Goal: Task Accomplishment & Management: Use online tool/utility

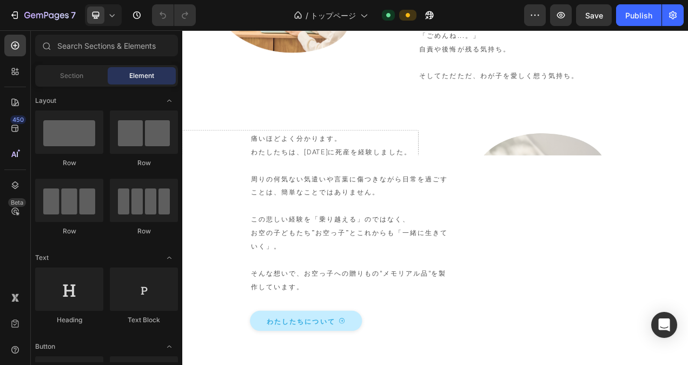
scroll to position [595, 0]
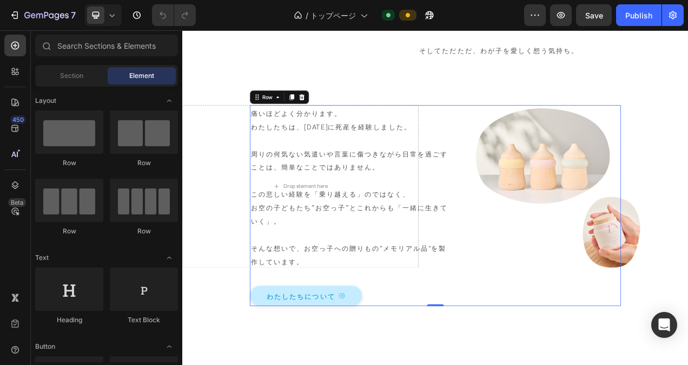
click at [663, 177] on div "痛いほどよく分かります。 わたしたちは、[DATE]に死産を経験しました。 周りの何気ない気遣いや言葉に傷つきながら日常を過ごすことは、簡単なことではありませ…" at bounding box center [507, 255] width 476 height 257
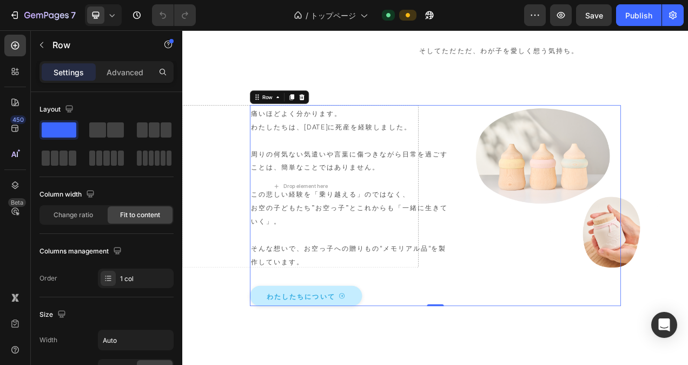
scroll to position [541, 0]
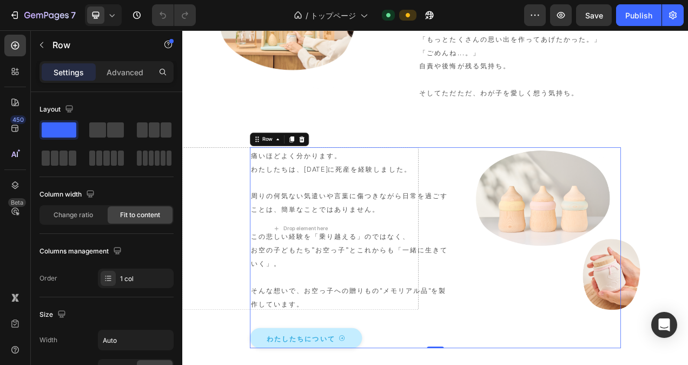
click at [651, 219] on div "痛いほどよく分かります。 わたしたちは、[DATE]に死産を経験しました。 周りの何気ない気遣いや言葉に傷つきながら日常を過ごすことは、簡単なことではありませ…" at bounding box center [507, 309] width 476 height 257
click at [688, 212] on div "痛いほどよく分かります。 わたしたちは、[DATE]に死産を経験しました。 周りの何気ない気遣いや言葉に傷つきながら日常を過ごすことは、簡単なことではありませ…" at bounding box center [507, 309] width 476 height 257
click at [688, 196] on div "痛いほどよく分かります。 わたしたちは、[DATE]に死産を経験しました。 周りの何気ない気遣いや言葉に傷つきながら日常を過ごすことは、簡単なことではありませ…" at bounding box center [507, 309] width 476 height 257
click at [688, 261] on div "痛いほどよく分かります。 わたしたちは、[DATE]に死産を経験しました。 周りの何気ない気遣いや言葉に傷つきながら日常を過ごすことは、簡単なことではありませ…" at bounding box center [506, 309] width 649 height 257
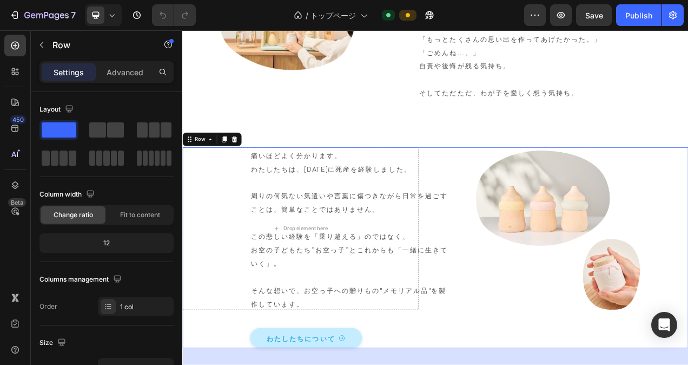
click at [688, 310] on div "痛いほどよく分かります。 わたしたちは、[DATE]に死産を経験しました。 周りの何気ない気遣いや言葉に傷つきながら日常を過ごすことは、簡単なことではありませ…" at bounding box center [506, 309] width 649 height 257
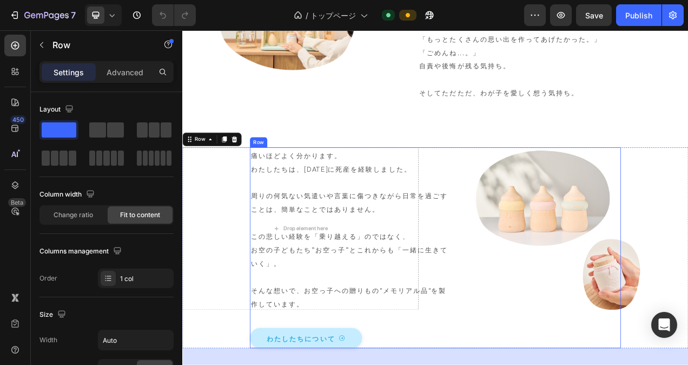
click at [658, 227] on div "痛いほどよく分かります。 わたしたちは、[DATE]に死産を経験しました。 周りの何気ない気遣いや言葉に傷つきながら日常を過ごすことは、簡単なことではありませ…" at bounding box center [507, 309] width 476 height 257
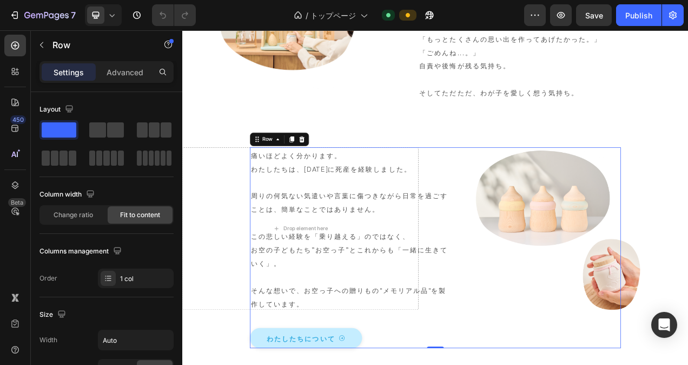
click at [688, 312] on div "痛いほどよく分かります。 わたしたちは、[DATE]に死産を経験しました。 周りの何気ない気遣いや言葉に傷つきながら日常を過ごすことは、簡単なことではありませ…" at bounding box center [507, 309] width 476 height 257
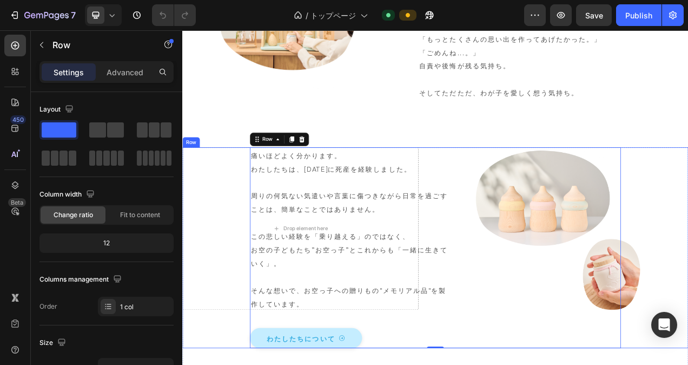
click at [688, 320] on div "痛いほどよく分かります。 わたしたちは、[DATE]に死産を経験しました。 周りの何気ない気遣いや言葉に傷つきながら日常を過ごすことは、簡単なことではありませ…" at bounding box center [506, 309] width 649 height 257
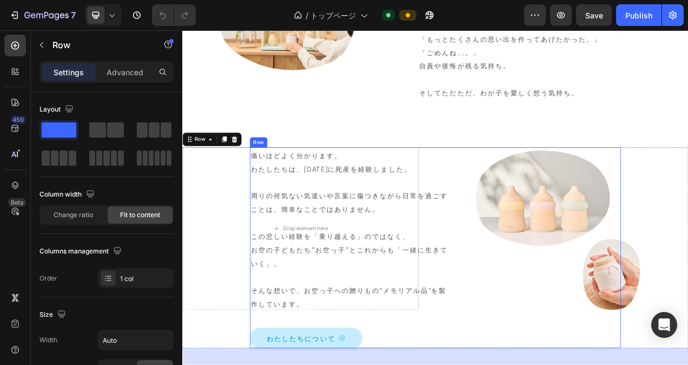
click at [688, 319] on div "痛いほどよく分かります。 わたしたちは、[DATE]に死産を経験しました。 周りの何気ない気遣いや言葉に傷つきながら日常を過ごすことは、簡単なことではありませ…" at bounding box center [507, 309] width 476 height 257
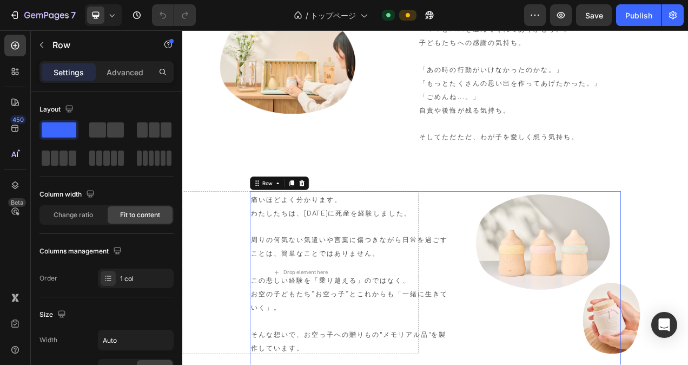
scroll to position [487, 0]
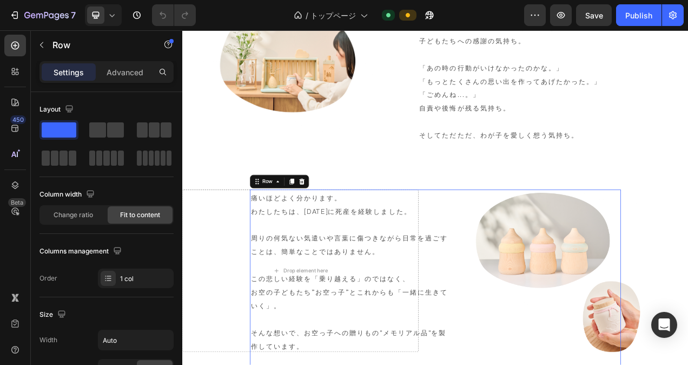
click at [688, 270] on div "痛いほどよく分かります。 わたしたちは、[DATE]に死産を経験しました。 周りの何気ない気遣いや言葉に傷つきながら日常を過ごすことは、簡単なことではありませ…" at bounding box center [507, 363] width 476 height 257
click at [675, 269] on div "痛いほどよく分かります。 わたしたちは、[DATE]に死産を経験しました。 周りの何気ない気遣いや言葉に傷つきながら日常を過ごすことは、簡単なことではありませ…" at bounding box center [507, 363] width 476 height 257
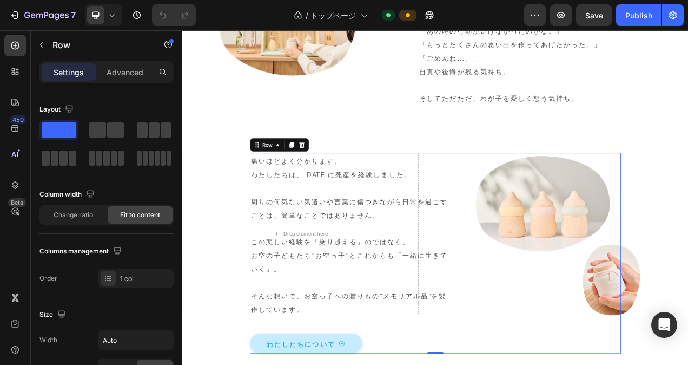
scroll to position [541, 0]
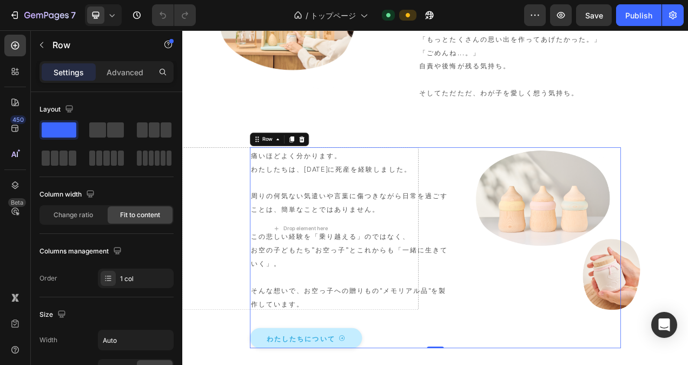
click at [641, 221] on div "痛いほどよく分かります。 わたしたちは、[DATE]に死産を経験しました。 周りの何気ない気遣いや言葉に傷つきながら日常を過ごすことは、簡単なことではありませ…" at bounding box center [507, 309] width 476 height 257
click at [651, 260] on div "痛いほどよく分かります。 わたしたちは、[DATE]に死産を経験しました。 周りの何気ない気遣いや言葉に傷つきながら日常を過ごすことは、簡単なことではありませ…" at bounding box center [507, 309] width 476 height 257
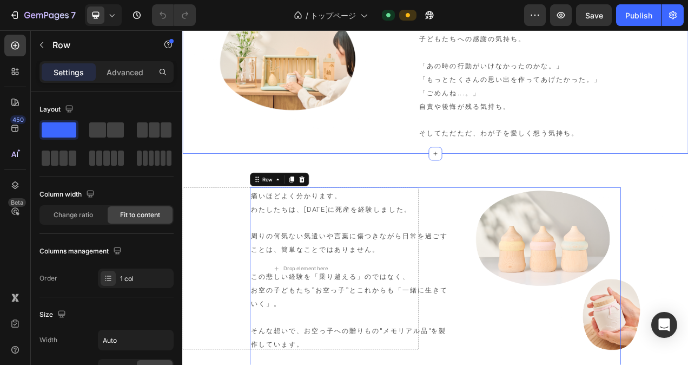
scroll to position [433, 0]
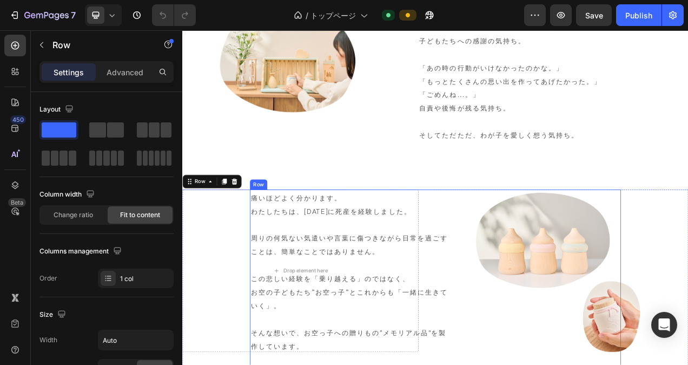
click at [638, 283] on div "痛いほどよく分かります。 わたしたちは、[DATE]に死産を経験しました。 周りの何気ない気遣いや言葉に傷つきながら日常を過ごすことは、簡単なことではありませ…" at bounding box center [507, 363] width 476 height 257
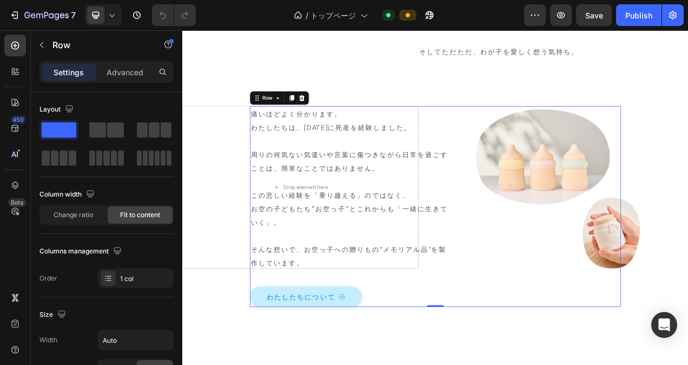
scroll to position [595, 0]
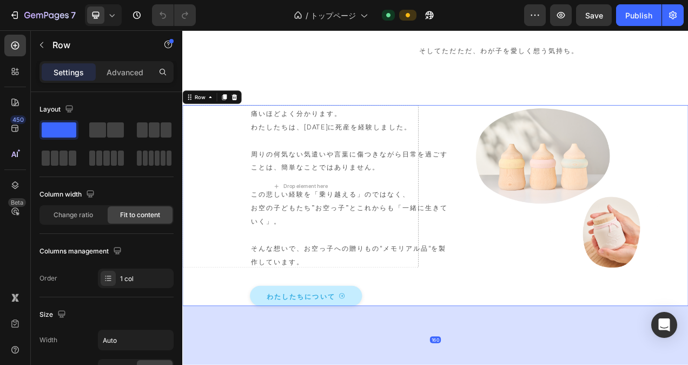
click at [688, 282] on div "痛いほどよく分かります。 わたしたちは、[DATE]に死産を経験しました。 周りの何気ない気遣いや言葉に傷つきながら日常を過ごすことは、簡単なことではありませ…" at bounding box center [506, 255] width 649 height 257
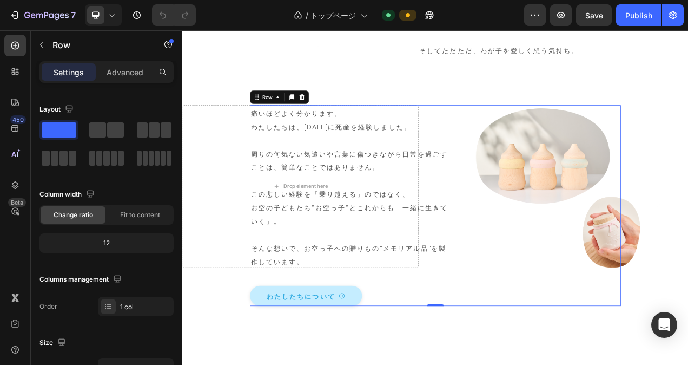
click at [688, 281] on div "痛いほどよく分かります。 わたしたちは、[DATE]に死産を経験しました。 周りの何気ない気遣いや言葉に傷つきながら日常を過ごすことは、簡単なことではありませ…" at bounding box center [507, 255] width 476 height 257
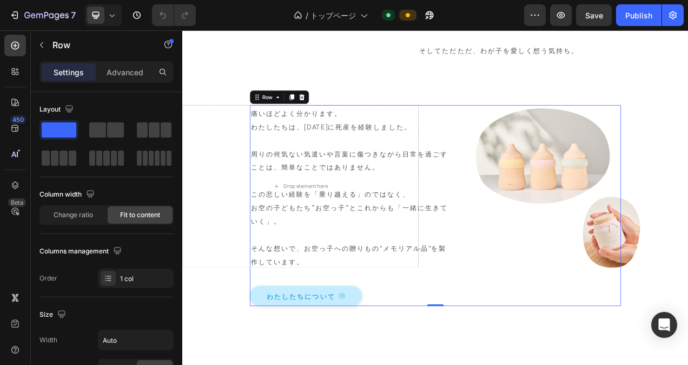
click at [643, 188] on div "痛いほどよく分かります。 わたしたちは、[DATE]に死産を経験しました。 周りの何気ない気遣いや言葉に傷つきながら日常を過ごすことは、簡単なことではありませ…" at bounding box center [507, 255] width 476 height 257
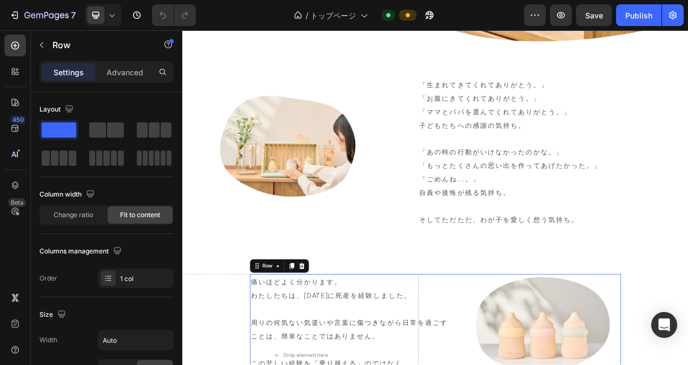
scroll to position [325, 0]
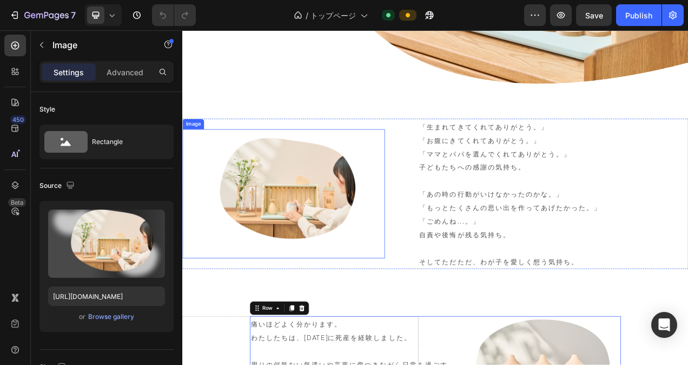
click at [312, 207] on img at bounding box center [305, 240] width 247 height 166
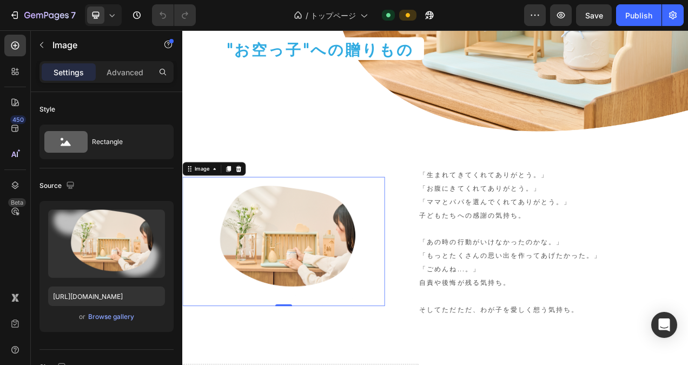
scroll to position [270, 0]
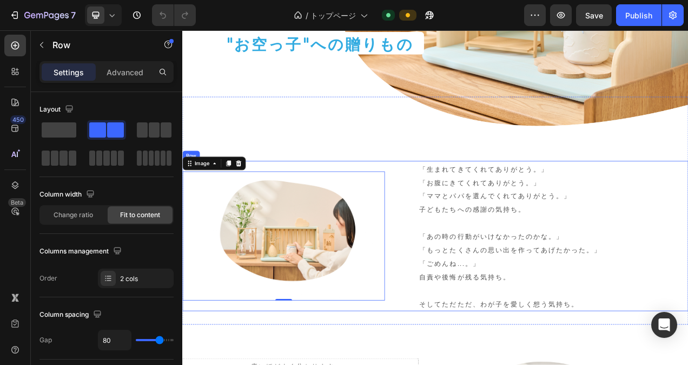
click at [447, 203] on div "Image 0 「生まれてきてくれてありがとう。」 「お腹にきてくれてありがとう。」 「ママとパパを選んでくれてありがとう。」 子どもたちへの感謝の気持ち。 …" at bounding box center [506, 294] width 649 height 193
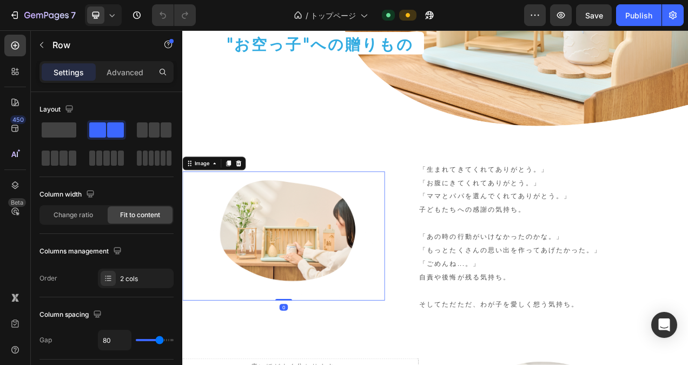
click at [278, 242] on img at bounding box center [305, 295] width 247 height 166
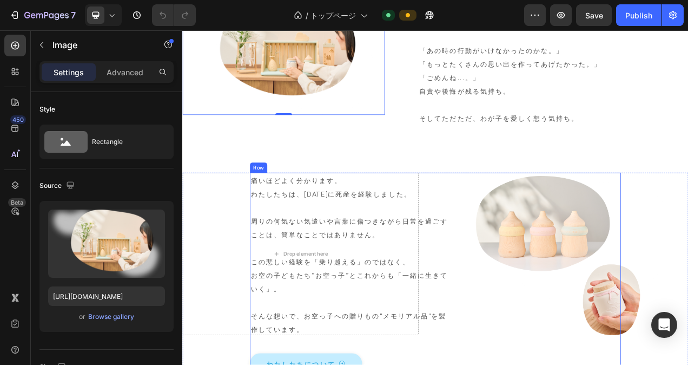
scroll to position [541, 0]
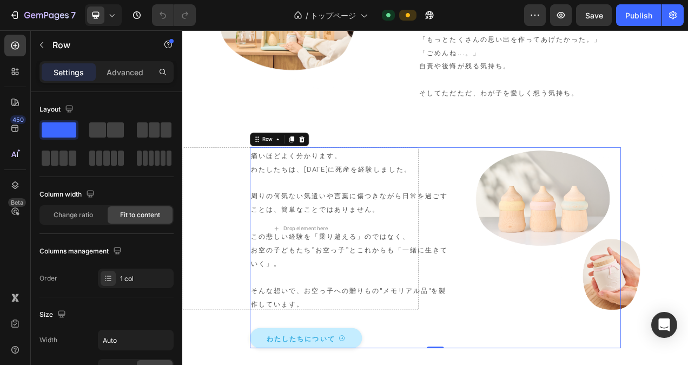
click at [664, 237] on div "痛いほどよく分かります。 わたしたちは、[DATE]に死産を経験しました。 周りの何気ない気遣いや言葉に傷つきながら日常を過ごすことは、簡単なことではありませ…" at bounding box center [507, 309] width 476 height 257
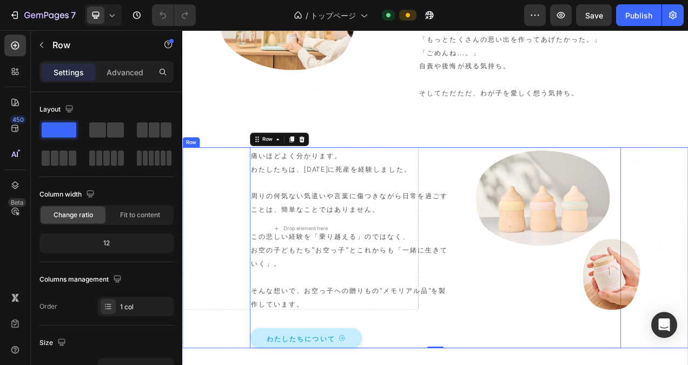
click at [688, 319] on div "痛いほどよく分かります。 わたしたちは、[DATE]に死産を経験しました。 周りの何気ない気遣いや言葉に傷つきながら日常を過ごすことは、簡単なことではありませ…" at bounding box center [506, 309] width 649 height 257
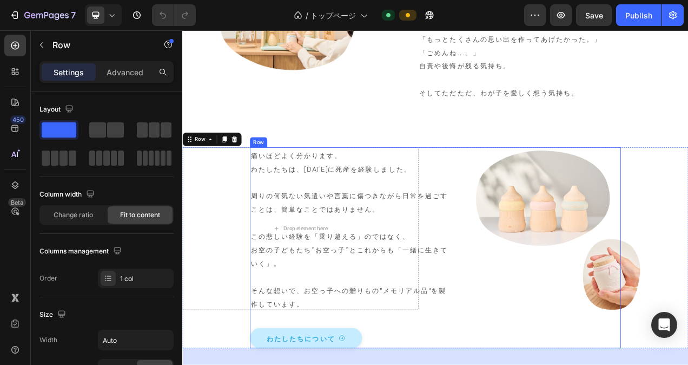
click at [652, 248] on div "痛いほどよく分かります。 わたしたちは、[DATE]に死産を経験しました。 周りの何気ない気遣いや言葉に傷つきながら日常を過ごすことは、簡単なことではありませ…" at bounding box center [507, 309] width 476 height 257
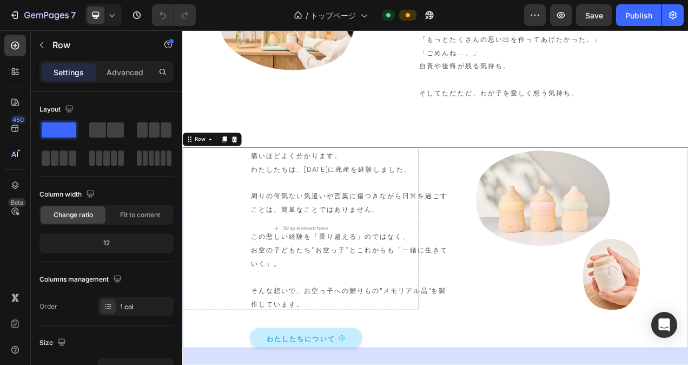
click at [688, 332] on div "痛いほどよく分かります。 わたしたちは、[DATE]に死産を経験しました。 周りの何気ない気遣いや言葉に傷つきながら日常を過ごすことは、簡単なことではありませ…" at bounding box center [506, 309] width 649 height 257
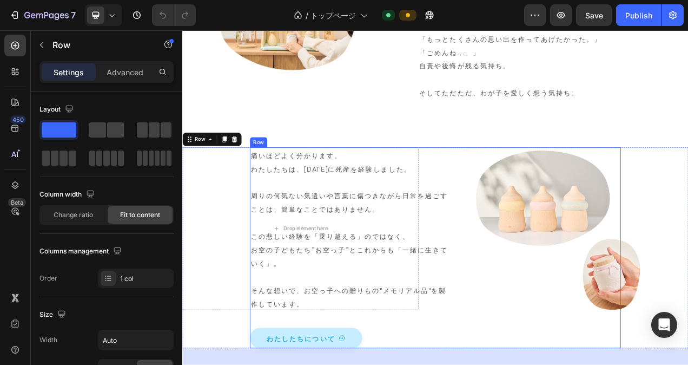
click at [643, 257] on div "痛いほどよく分かります。 わたしたちは、[DATE]に死産を経験しました。 周りの何気ない気遣いや言葉に傷つきながら日常を過ごすことは、簡単なことではありませ…" at bounding box center [507, 309] width 476 height 257
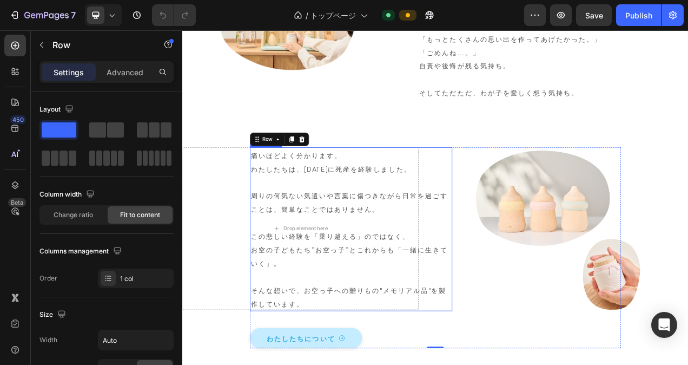
click at [458, 242] on p "痛いほどよく分かります。 わたしたちは、[DATE]に死産を経験しました。 周りの何気ない気遣いや言葉に傷つきながら日常を過ごすことは、簡単なことではありませ…" at bounding box center [398, 286] width 257 height 208
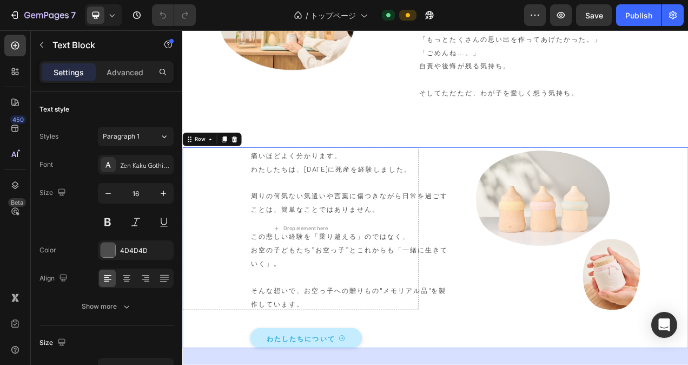
click at [249, 223] on div "痛いほどよく分かります。 わたしたちは、[DATE]に死産を経験しました。 周りの何気ない気遣いや言葉に傷つきながら日常を過ごすことは、簡単なことではありませ…" at bounding box center [506, 309] width 649 height 257
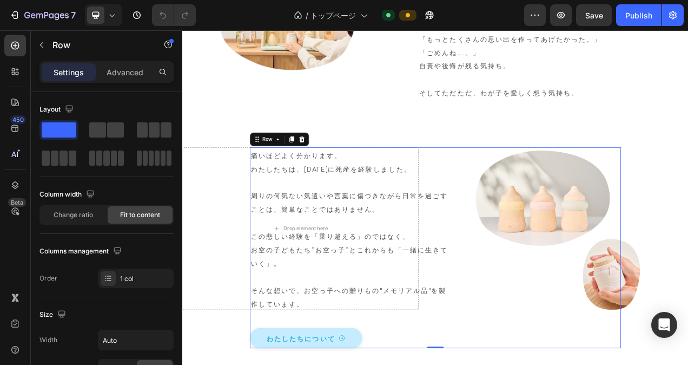
click at [597, 236] on div "痛いほどよく分かります。 わたしたちは、[DATE]に死産を経験しました。 周りの何気ない気遣いや言葉に傷つきながら日常を過ごすことは、簡単なことではありませ…" at bounding box center [507, 309] width 476 height 257
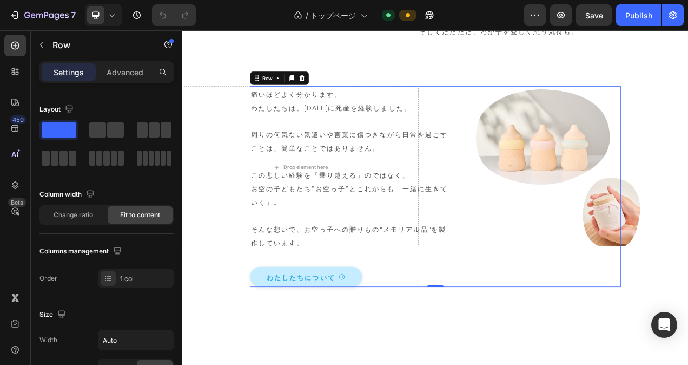
scroll to position [595, 0]
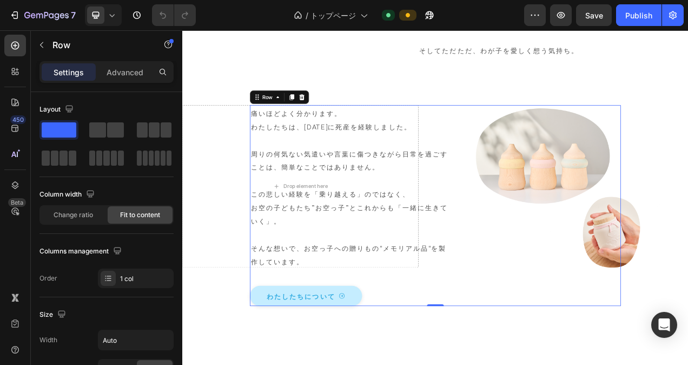
click at [657, 167] on div "痛いほどよく分かります。 わたしたちは、[DATE]に死産を経験しました。 周りの何気ない気遣いや言葉に傷つきながら日常を過ごすことは、簡単なことではありませ…" at bounding box center [507, 255] width 476 height 257
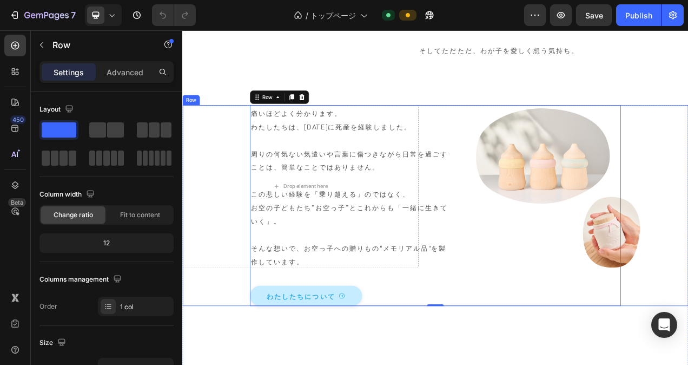
click at [216, 170] on div "痛いほどよく分かります。 わたしたちは、[DATE]に死産を経験しました。 周りの何気ない気遣いや言葉に傷つきながら日常を過ごすことは、簡単なことではありませ…" at bounding box center [506, 255] width 649 height 257
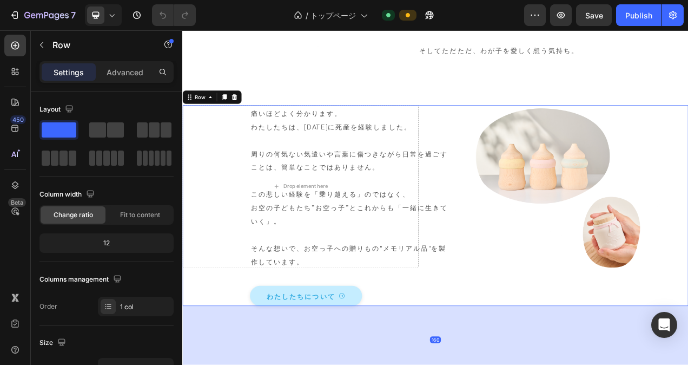
click at [228, 183] on div "痛いほどよく分かります。 わたしたちは、[DATE]に死産を経験しました。 周りの何気ない気遣いや言葉に傷つきながら日常を過ごすことは、簡単なことではありませ…" at bounding box center [506, 255] width 649 height 257
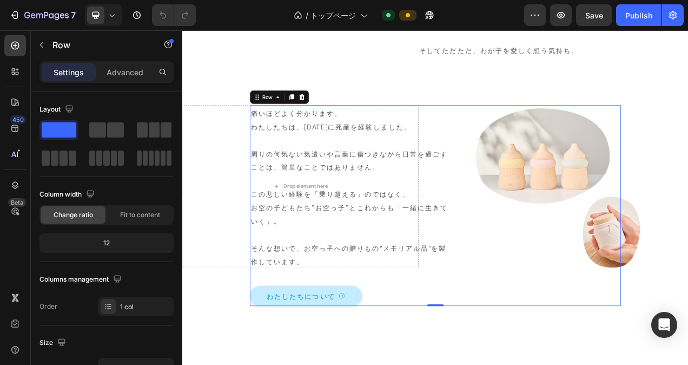
click at [604, 182] on div "痛いほどよく分かります。 わたしたちは、[DATE]に死産を経験しました。 周りの何気ない気遣いや言葉に傷つきながら日常を過ごすことは、簡単なことではありませ…" at bounding box center [507, 255] width 476 height 257
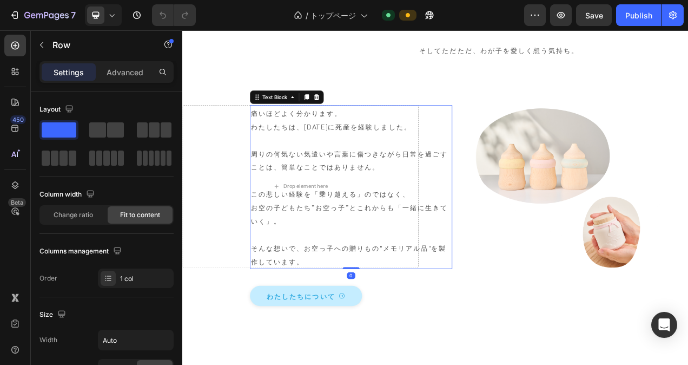
click at [385, 188] on p "痛いほどよく分かります。 わたしたちは、[DATE]に死産を経験しました。 周りの何気ない気遣いや言葉に傷つきながら日常を過ごすことは、簡単なことではありませ…" at bounding box center [398, 232] width 257 height 208
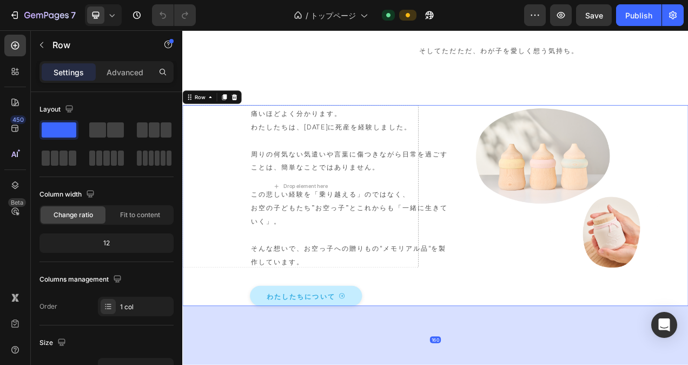
click at [249, 211] on div "痛いほどよく分かります。 わたしたちは、[DATE]に死産を経験しました。 周りの何気ない気遣いや言葉に傷つきながら日常を過ごすことは、簡単なことではありませ…" at bounding box center [506, 255] width 649 height 257
click at [192, 117] on icon at bounding box center [191, 116] width 9 height 9
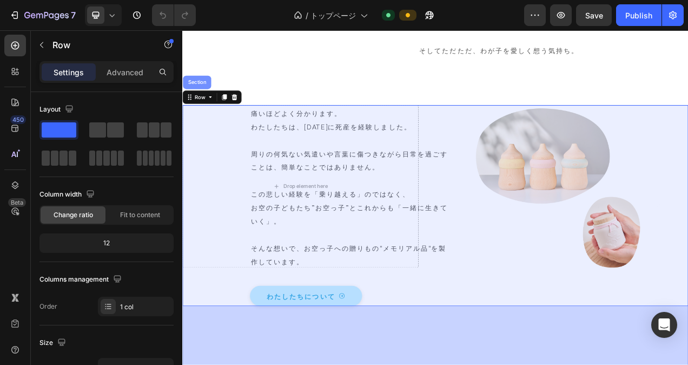
click at [204, 101] on div "Section" at bounding box center [201, 97] width 36 height 17
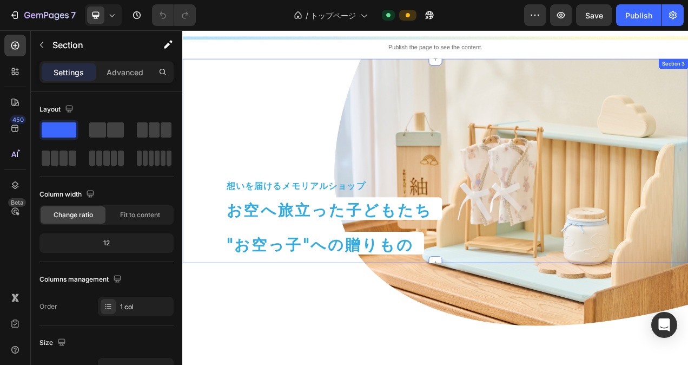
scroll to position [0, 0]
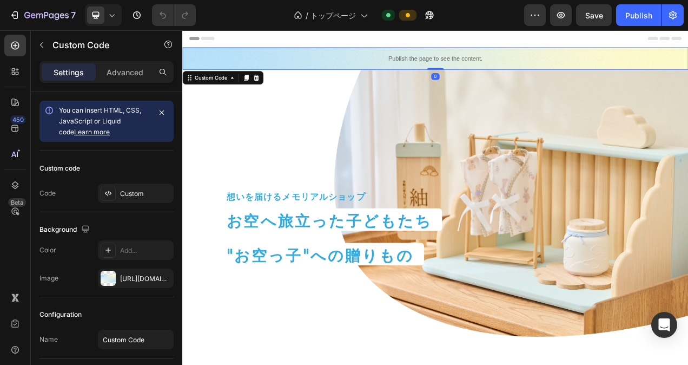
click at [228, 62] on p "Publish the page to see the content." at bounding box center [506, 66] width 649 height 11
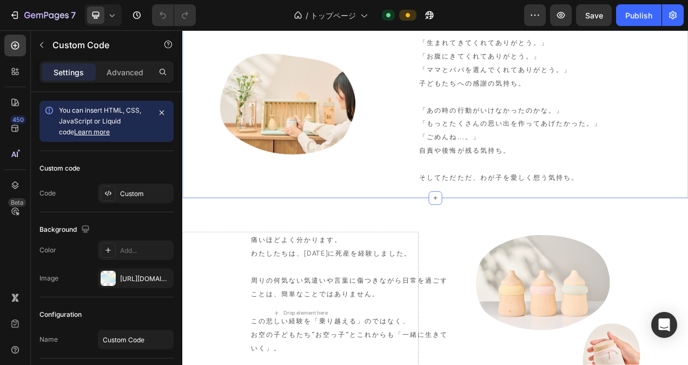
scroll to position [487, 0]
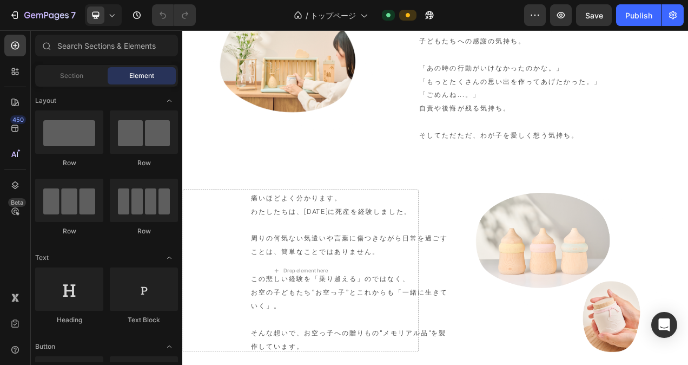
click at [223, 251] on div "痛いほどよく分かります。 わたしたちは、[DATE]に死産を経験しました。 周りの何気ない気遣いや言葉に傷つきながら日常を過ごすことは、簡単なことではありませ…" at bounding box center [506, 363] width 649 height 257
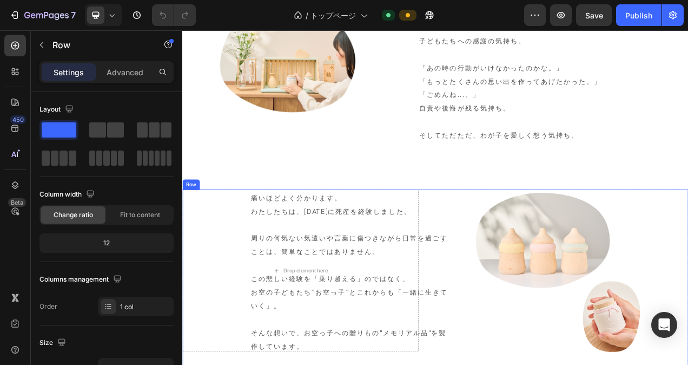
click at [219, 263] on div "痛いほどよく分かります。 わたしたちは、[DATE]に死産を経験しました。 周りの何気ない気遣いや言葉に傷つきながら日常を過ごすことは、簡単なことではありませ…" at bounding box center [506, 363] width 649 height 257
click at [193, 227] on icon at bounding box center [193, 228] width 2 height 2
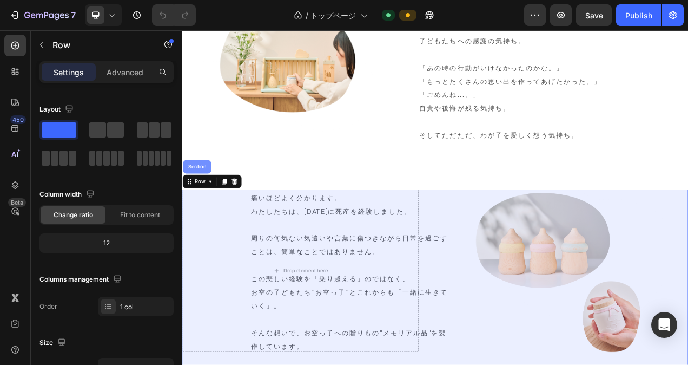
click at [199, 214] on div "Section" at bounding box center [201, 205] width 36 height 17
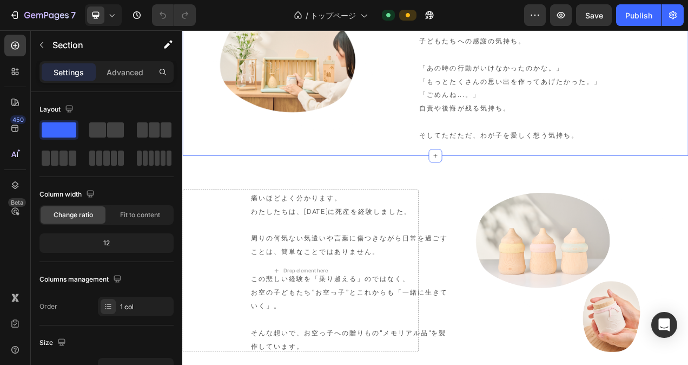
click at [240, 174] on div "Image 「生まれてきてくれてありがとう。」 「お腹にきてくれてありがとう。」 「ママとパパを選んでくれてありがとう。」 子どもたちへの感謝の気持ち。 「あ…" at bounding box center [506, 45] width 649 height 292
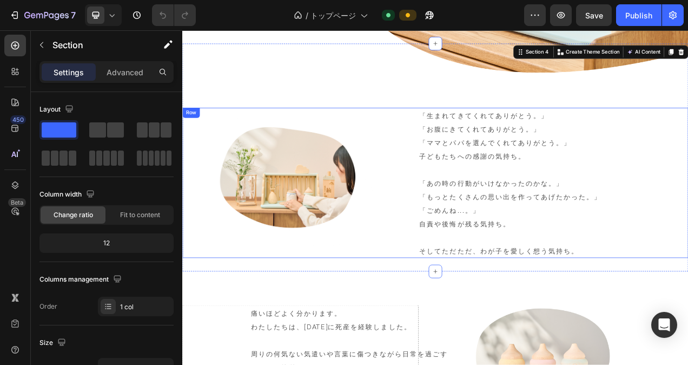
scroll to position [325, 0]
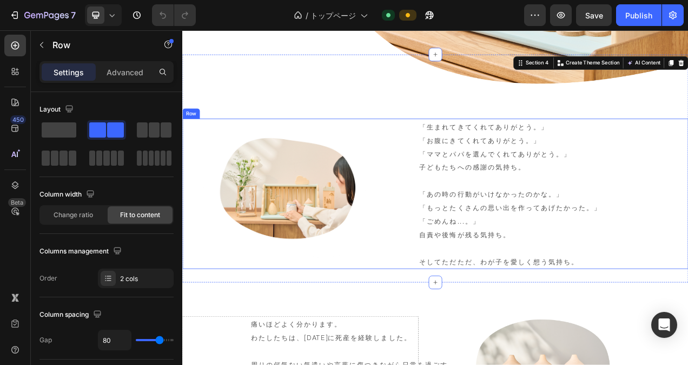
click at [223, 150] on div "Image" at bounding box center [312, 240] width 260 height 193
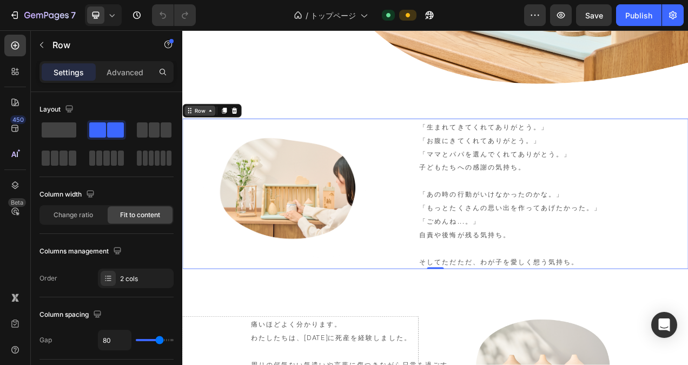
click at [194, 137] on icon at bounding box center [191, 133] width 9 height 9
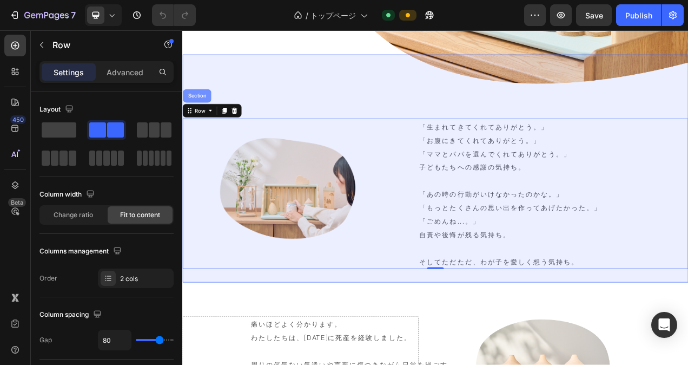
click at [206, 119] on div "Section" at bounding box center [201, 114] width 36 height 17
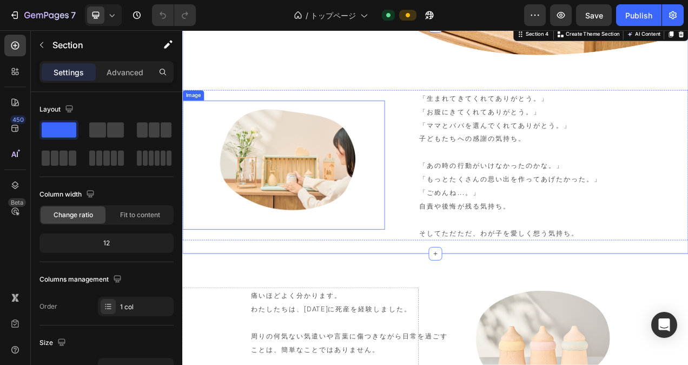
scroll to position [379, 0]
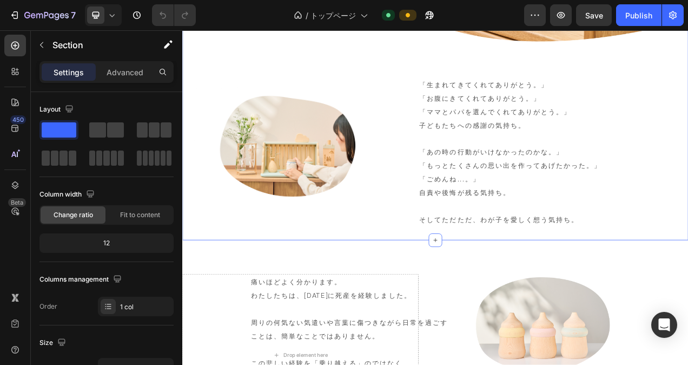
click at [219, 295] on div "Image 「生まれてきてくれてありがとう。」 「お腹にきてくれてありがとう。」 「ママとパパを選んでくれてありがとう。」 子どもたちへの感謝の気持ち。 「あ…" at bounding box center [506, 154] width 649 height 292
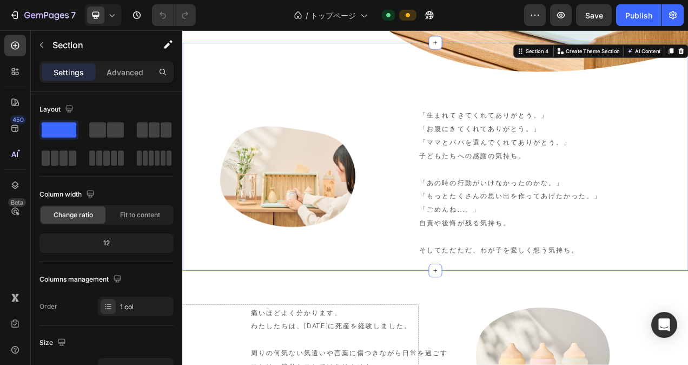
scroll to position [325, 0]
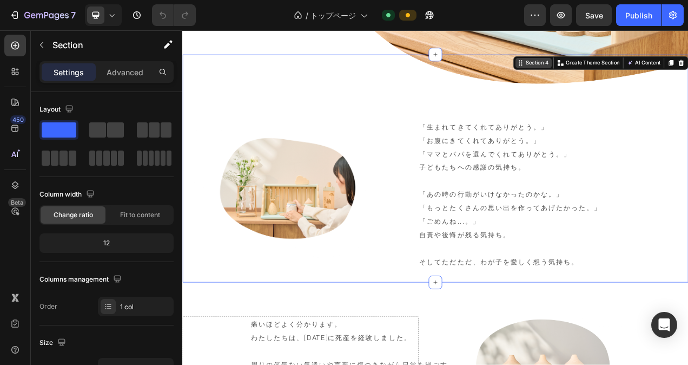
click at [610, 77] on div "Section 4" at bounding box center [633, 72] width 47 height 13
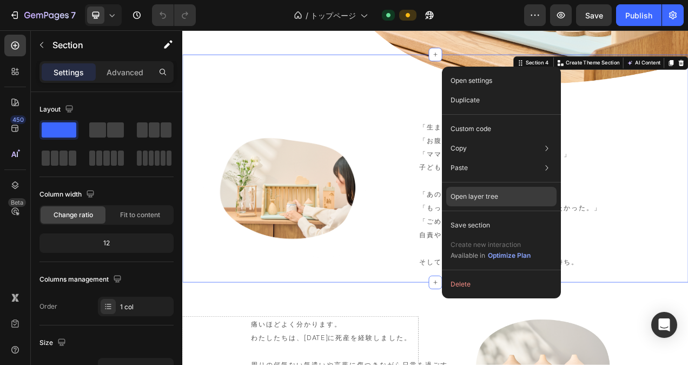
click at [484, 191] on p "Open layer tree" at bounding box center [475, 196] width 48 height 10
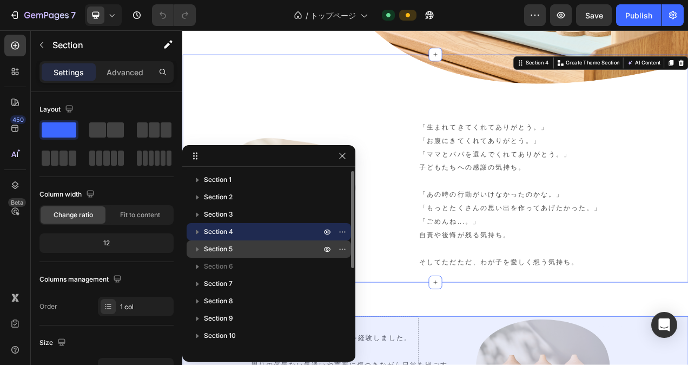
click at [236, 248] on p "Section 5" at bounding box center [263, 248] width 119 height 11
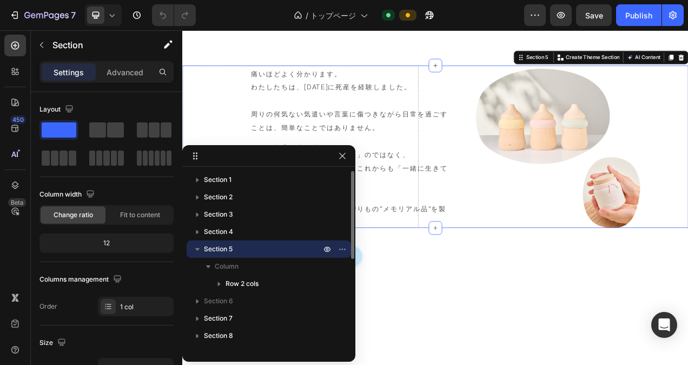
scroll to position [653, 0]
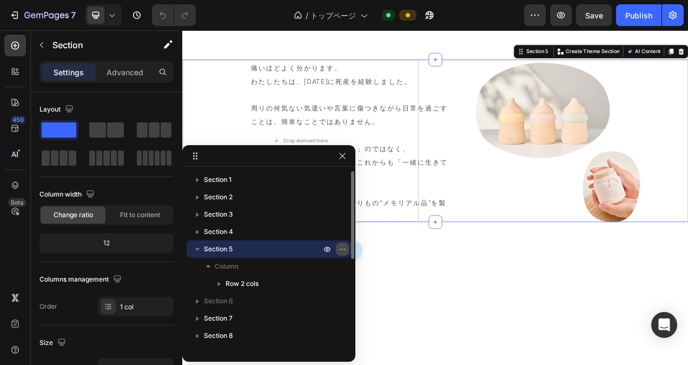
click at [341, 248] on icon "button" at bounding box center [342, 249] width 9 height 9
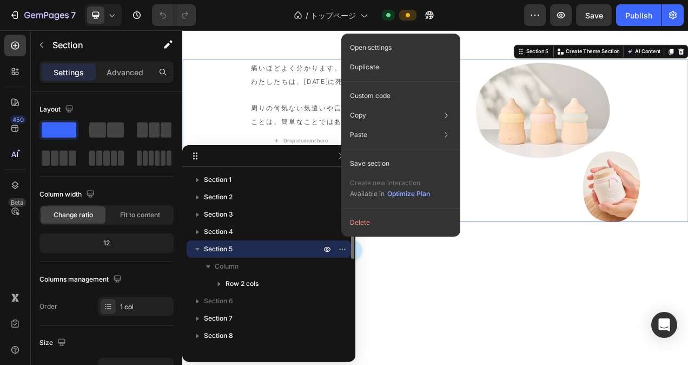
click at [301, 248] on p "Section 5" at bounding box center [263, 248] width 119 height 11
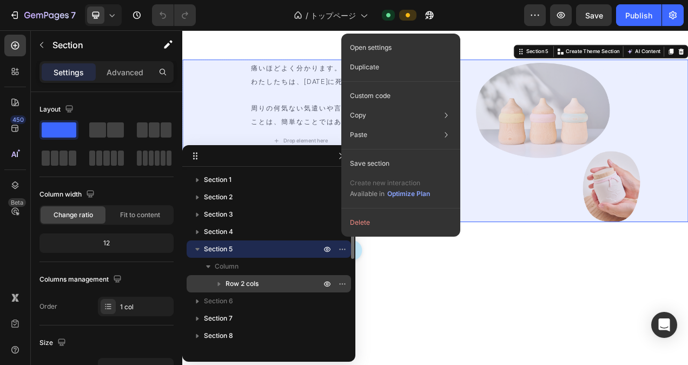
click at [250, 281] on span "Row 2 cols" at bounding box center [242, 283] width 33 height 11
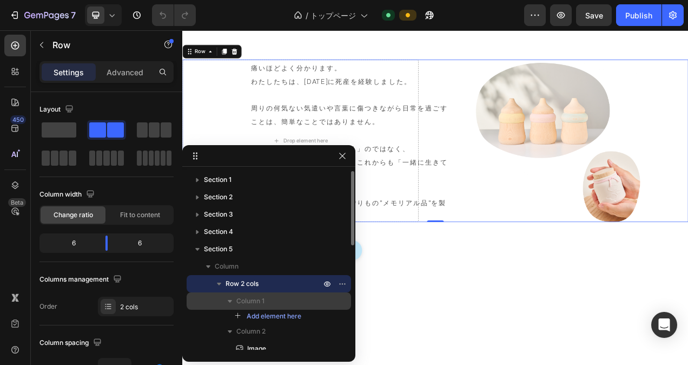
click at [273, 299] on p "Column 1" at bounding box center [279, 300] width 87 height 11
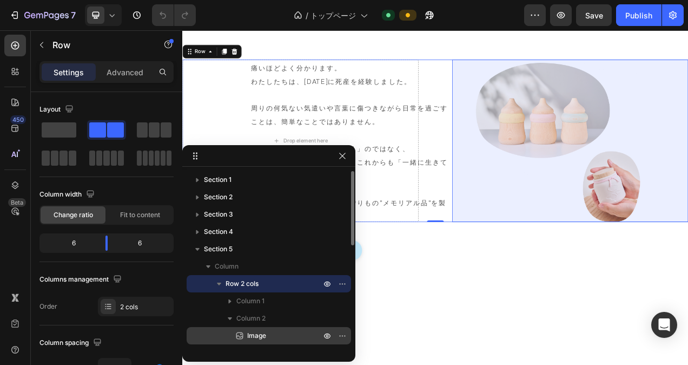
click at [273, 328] on div "Image" at bounding box center [269, 335] width 156 height 17
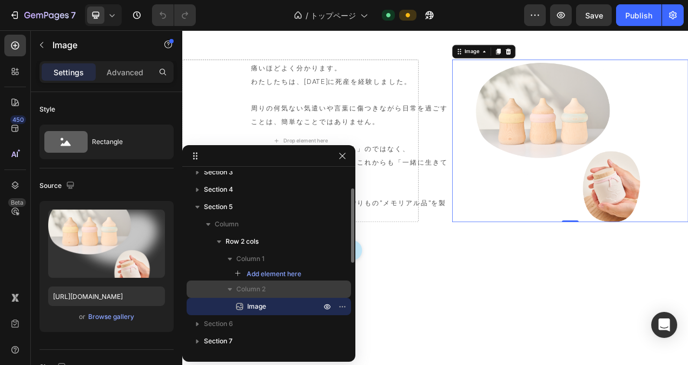
scroll to position [96, 0]
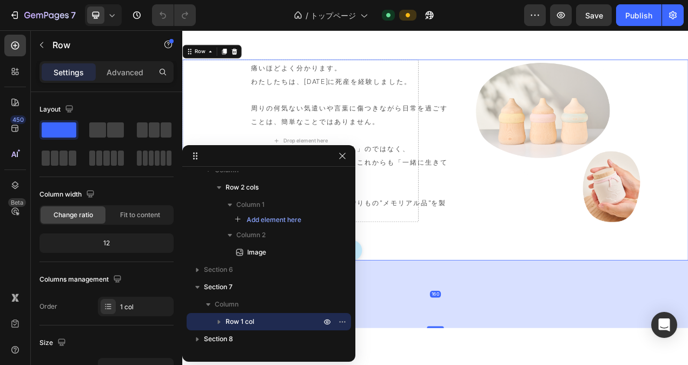
click at [209, 127] on div "痛いほどよく分かります。 わたしたちは、[DATE]に死産を経験しました。 周りの何気ない気遣いや言葉に傷つきながら日常を過ごすことは、簡単なことではありませ…" at bounding box center [506, 196] width 649 height 257
click at [191, 62] on icon at bounding box center [191, 58] width 9 height 9
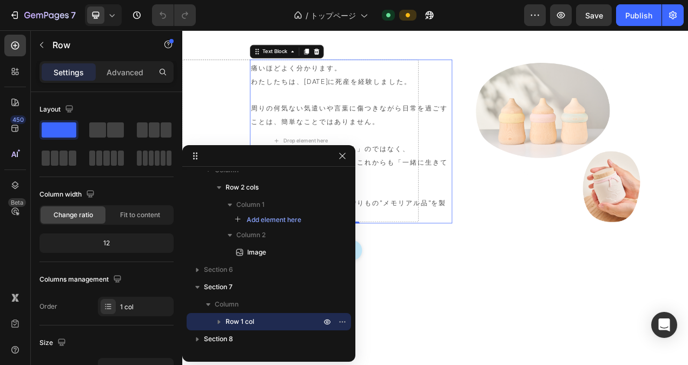
scroll to position [235, 0]
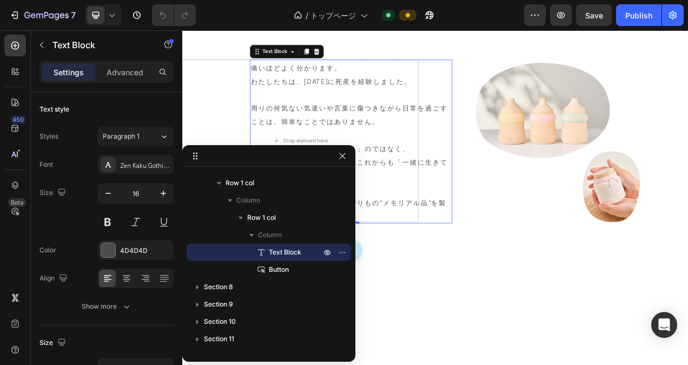
click at [309, 128] on p "痛いほどよく分かります。 わたしたちは、[DATE]に死産を経験しました。 周りの何気ない気遣いや言葉に傷つきながら日常を過ごすことは、簡単なことではありませ…" at bounding box center [398, 173] width 257 height 208
drag, startPoint x: 309, startPoint y: 128, endPoint x: 336, endPoint y: 129, distance: 27.1
click at [336, 129] on p "痛いほどよく分かります。 わたしたちは、[DATE]に死産を経験しました。 周りの何気ない気遣いや言葉に傷つきながら日常を過ごすことは、簡単なことではありませ…" at bounding box center [398, 173] width 257 height 208
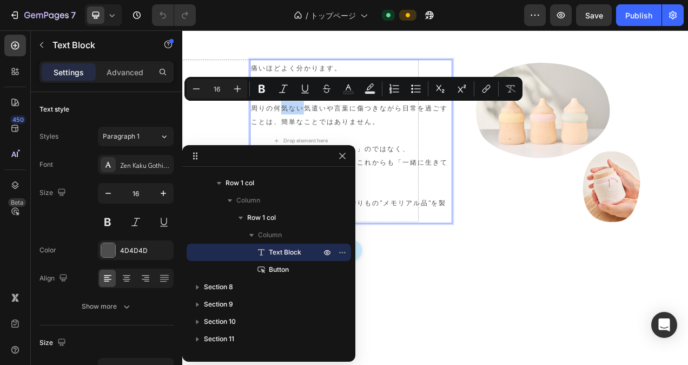
drag, startPoint x: 326, startPoint y: 129, endPoint x: 315, endPoint y: 129, distance: 11.4
click at [315, 129] on p "痛いほどよく分かります。 わたしたちは、[DATE]に死産を経験しました。 周りの何気ない気遣いや言葉に傷つきながら日常を過ごすことは、簡単なことではありませ…" at bounding box center [398, 173] width 257 height 208
drag, startPoint x: 321, startPoint y: 128, endPoint x: 298, endPoint y: 128, distance: 23.3
click at [298, 128] on p "痛いほどよく分かります。 わたしたちは、[DATE]に死産を経験しました。 周りの何気ない気遣いや言葉に傷つきながら日常を過ごすことは、簡単なことではありませ…" at bounding box center [398, 173] width 257 height 208
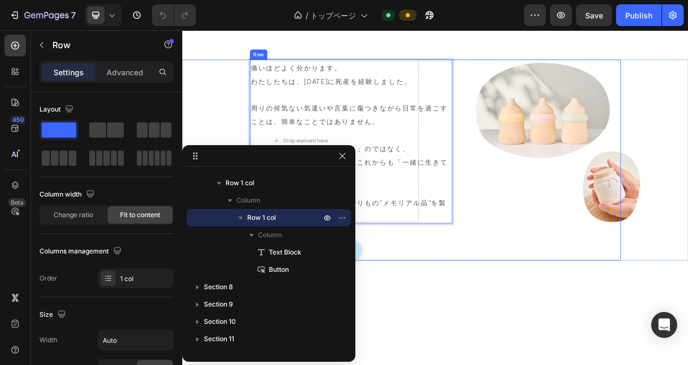
click at [566, 264] on div "痛いほどよく分かります。 わたしたちは、[DATE]に死産を経験しました。 周りの何気ない気遣いや言葉に傷つきながら日常を過ごすことは、簡単なことではありませ…" at bounding box center [507, 196] width 476 height 257
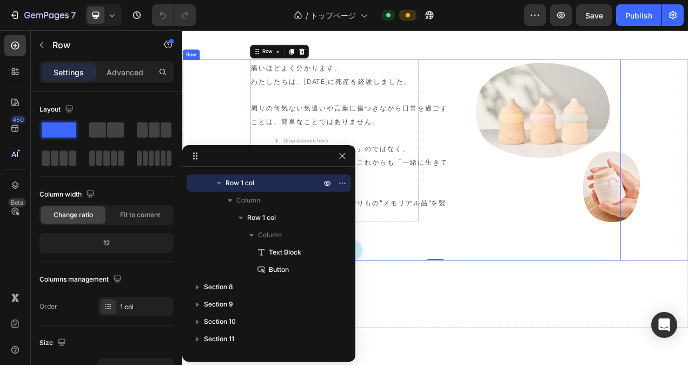
click at [219, 128] on div "痛いほどよく分かります。 わたしたちは、[DATE]に死産を経験しました。 周りの何気ない気遣いや言葉に傷つきながら日常を過ごすことは、簡単なことではありませ…" at bounding box center [506, 196] width 649 height 257
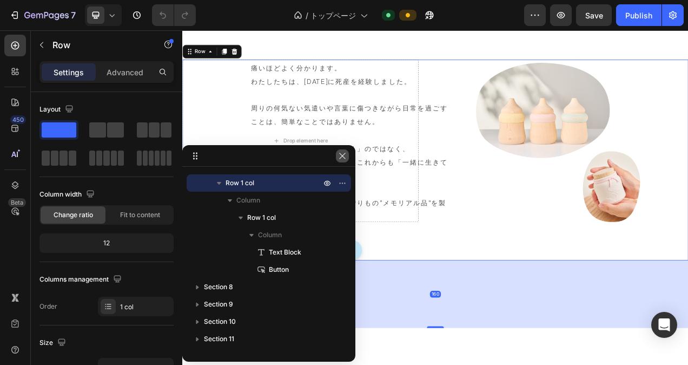
click at [345, 158] on icon "button" at bounding box center [342, 156] width 6 height 6
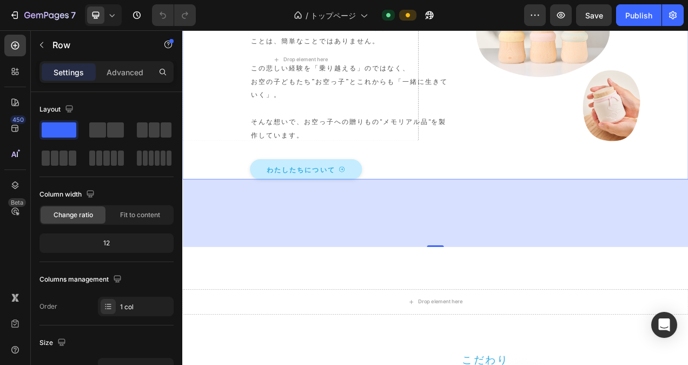
scroll to position [762, 0]
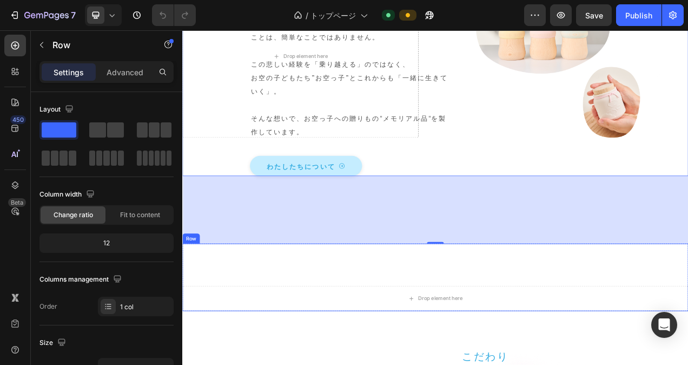
click at [650, 326] on div "Drop element here Row" at bounding box center [506, 347] width 649 height 87
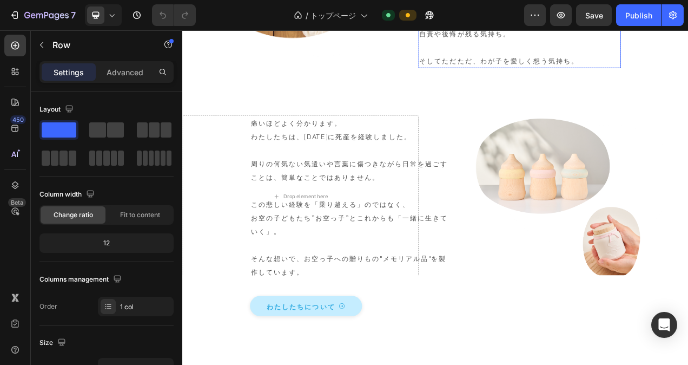
scroll to position [599, 0]
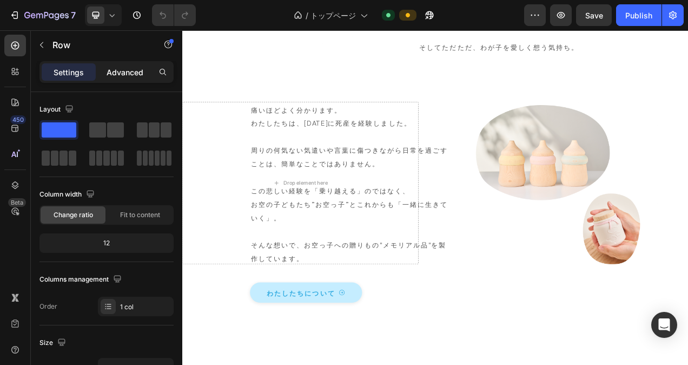
click at [130, 76] on p "Advanced" at bounding box center [125, 72] width 37 height 11
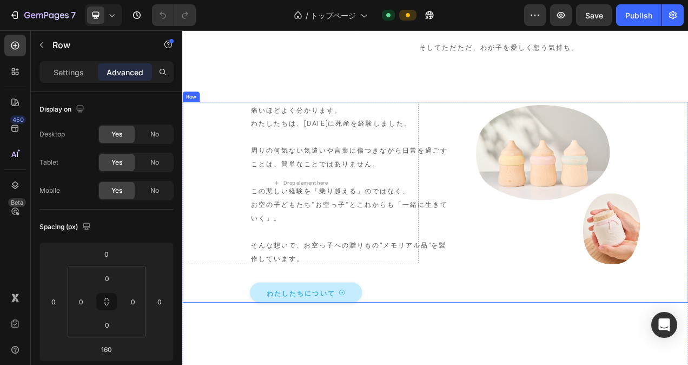
click at [214, 128] on div "痛いほどよく分かります。 わたしたちは、[DATE]に死産を経験しました。 周りの何気ない気遣いや言葉に傷つきながら日常を過ごすことは、簡単なことではありませ…" at bounding box center [506, 250] width 649 height 257
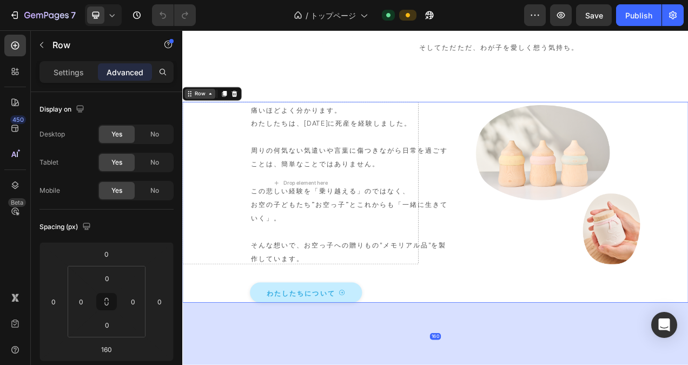
click at [190, 112] on icon at bounding box center [190, 112] width 2 height 2
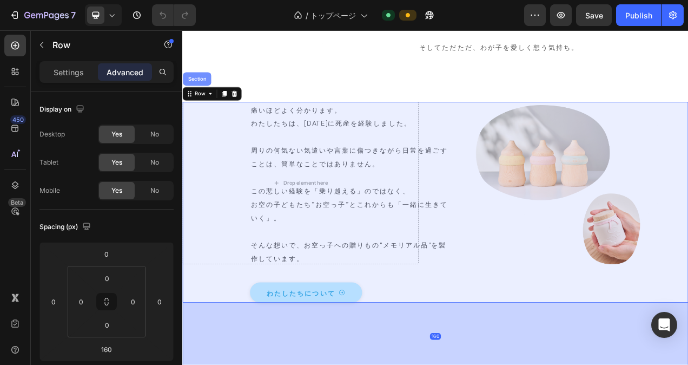
click at [194, 97] on div "Section" at bounding box center [201, 92] width 36 height 17
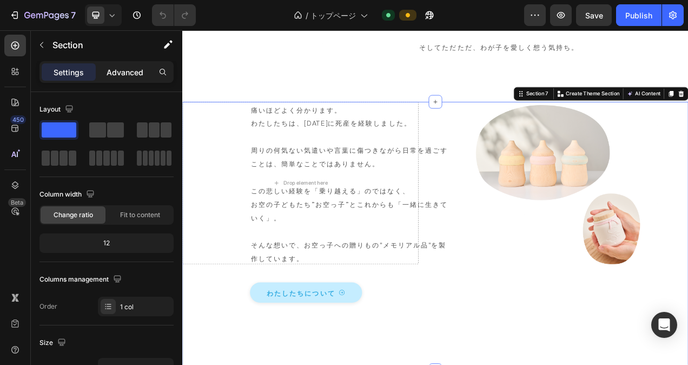
click at [118, 69] on p "Advanced" at bounding box center [125, 72] width 37 height 11
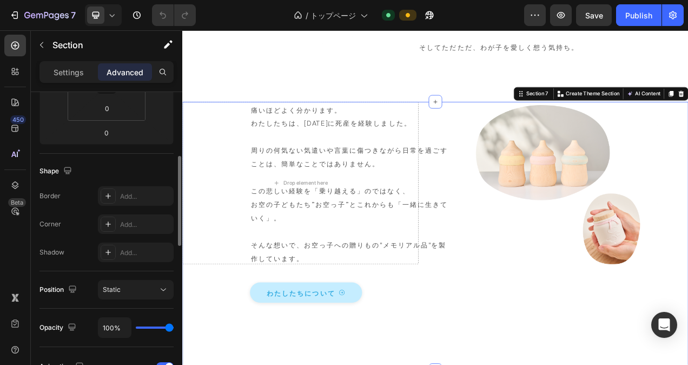
scroll to position [325, 0]
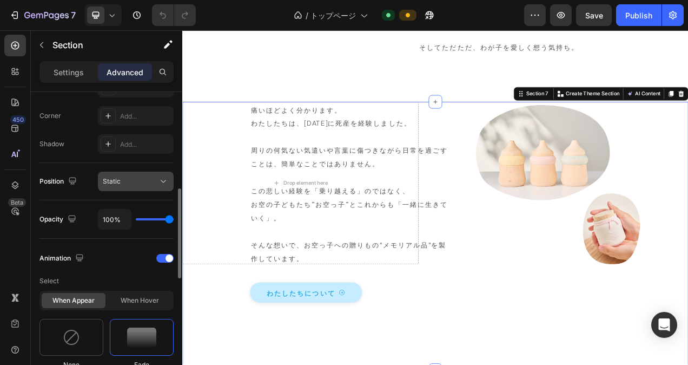
click at [166, 179] on icon at bounding box center [163, 181] width 11 height 11
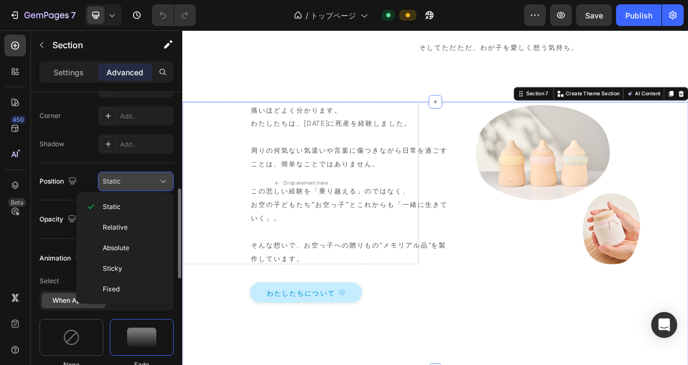
click at [166, 179] on icon at bounding box center [163, 181] width 11 height 11
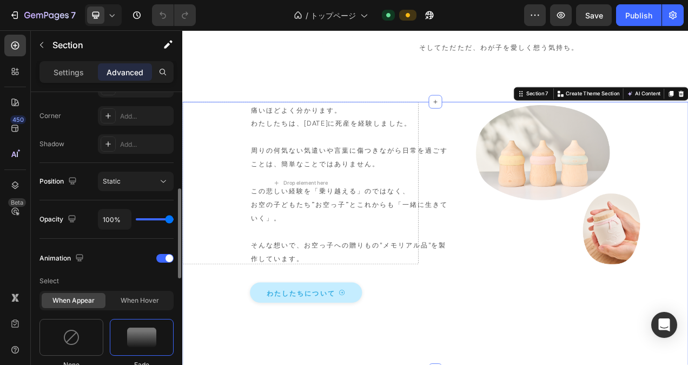
click at [162, 179] on icon at bounding box center [163, 181] width 11 height 11
click at [49, 197] on div "Position Static" at bounding box center [106, 181] width 134 height 37
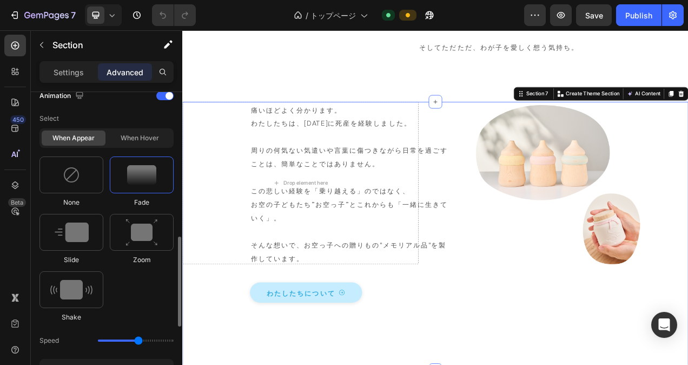
scroll to position [433, 0]
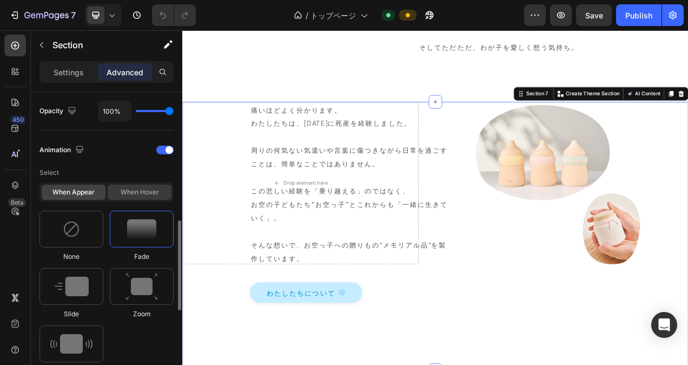
click at [128, 193] on div "When hover" at bounding box center [140, 191] width 64 height 15
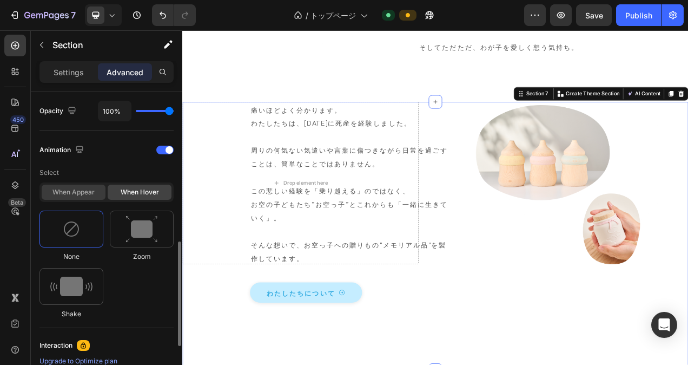
click at [91, 190] on div "When appear" at bounding box center [74, 191] width 64 height 15
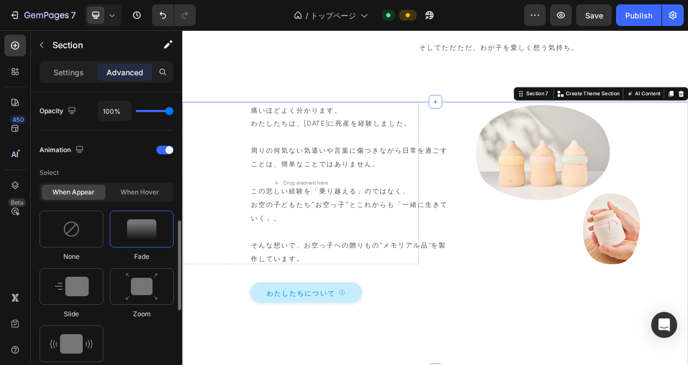
scroll to position [541, 0]
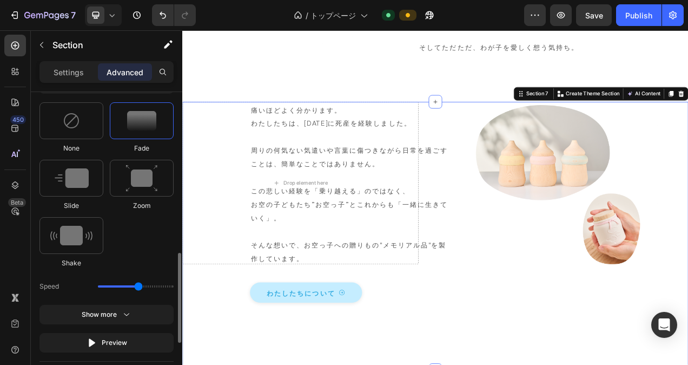
click at [147, 243] on div "None Fade Slide Zoom Shake" at bounding box center [106, 185] width 134 height 166
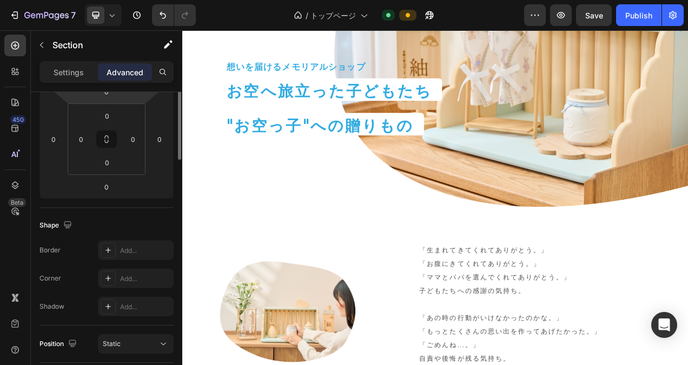
scroll to position [0, 0]
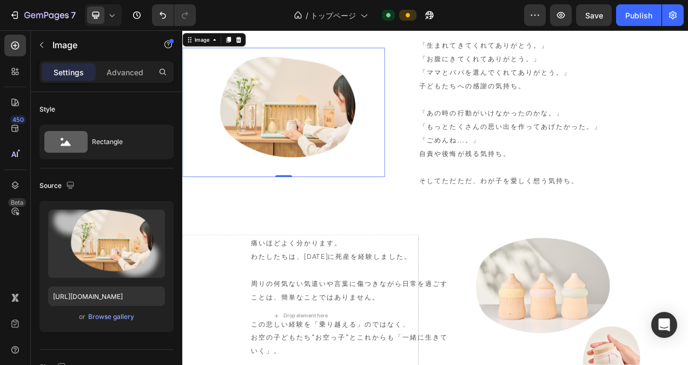
scroll to position [437, 0]
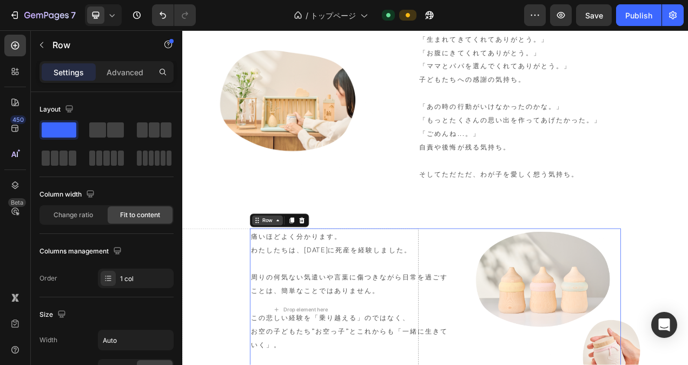
click at [274, 273] on icon at bounding box center [278, 274] width 9 height 9
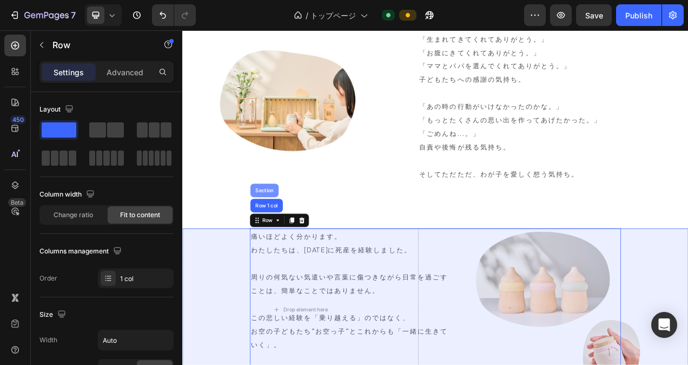
click at [286, 237] on div "Section" at bounding box center [288, 236] width 28 height 6
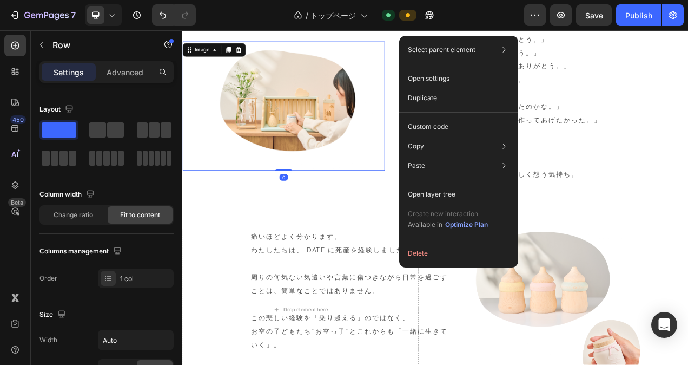
click at [301, 120] on img at bounding box center [305, 128] width 247 height 166
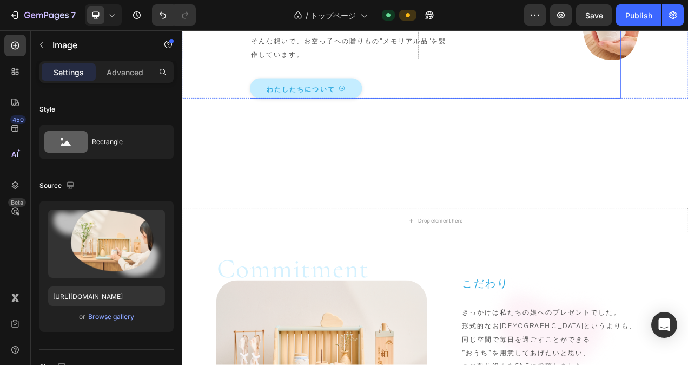
scroll to position [1032, 0]
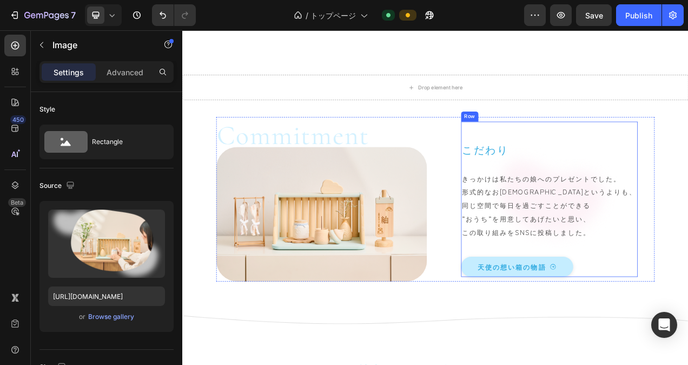
click at [652, 206] on div "こだわり Heading きっかけは私たちの娘へのプレゼントでした。 形式的なお[DEMOGRAPHIC_DATA]というよりも、 同じ空間で毎日を過ごすこと…" at bounding box center [653, 257] width 227 height 177
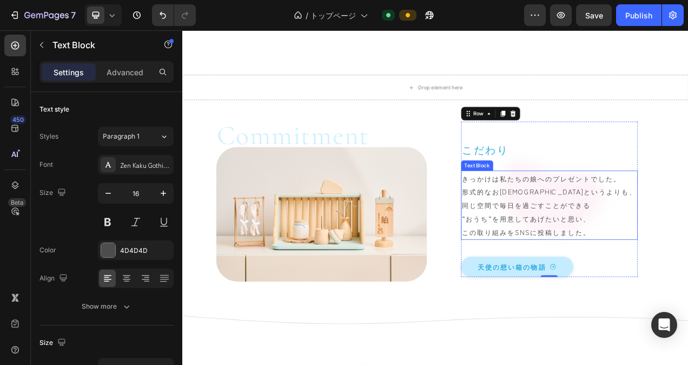
click at [637, 234] on p "きっかけは私たちの娘へのプレゼントでした。 形式的なお[DEMOGRAPHIC_DATA]というよりも、 同じ空間で毎日を過ごすことができる ”おうち”を用意…" at bounding box center [653, 255] width 224 height 87
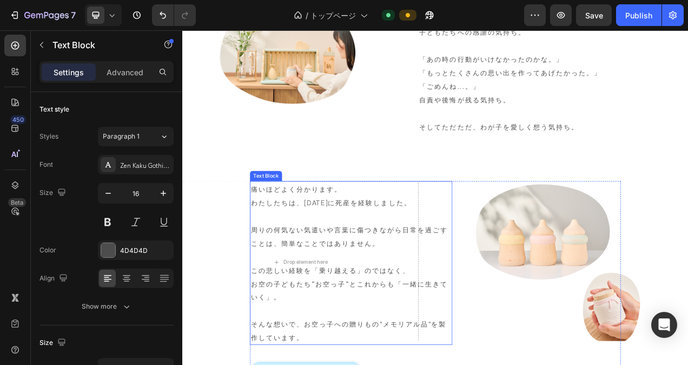
scroll to position [383, 0]
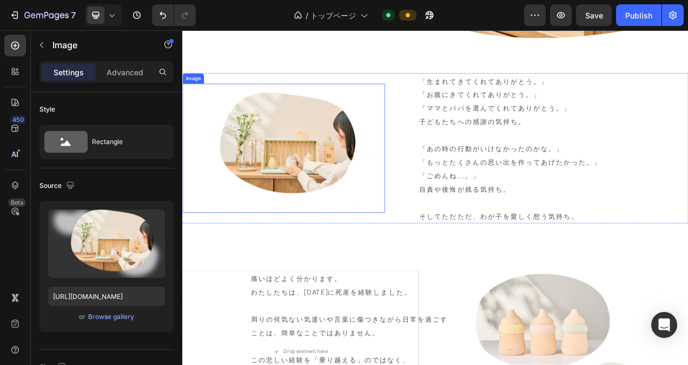
click at [279, 183] on img at bounding box center [305, 182] width 247 height 166
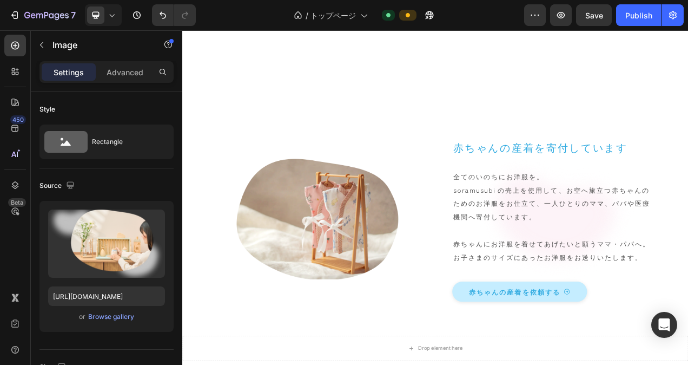
scroll to position [3142, 0]
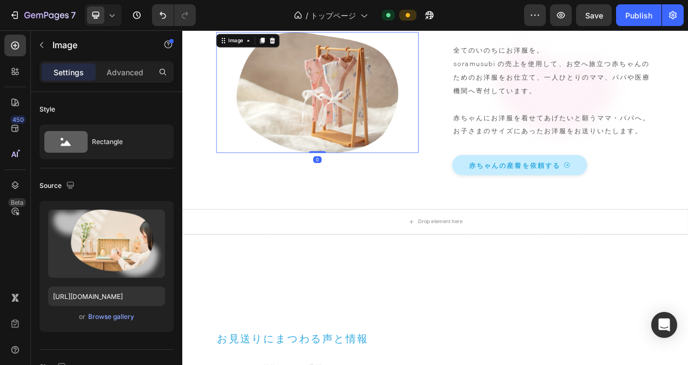
click at [301, 140] on img at bounding box center [356, 110] width 208 height 155
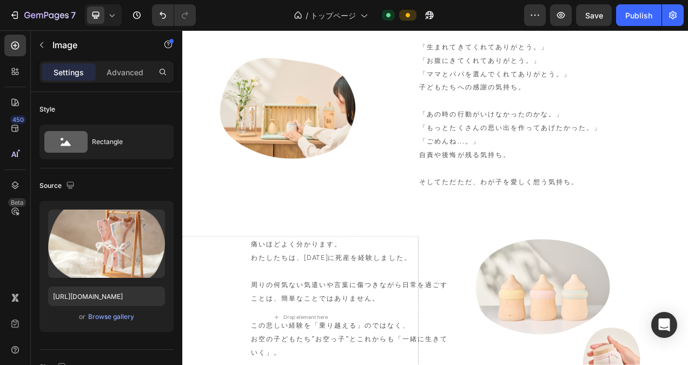
scroll to position [423, 0]
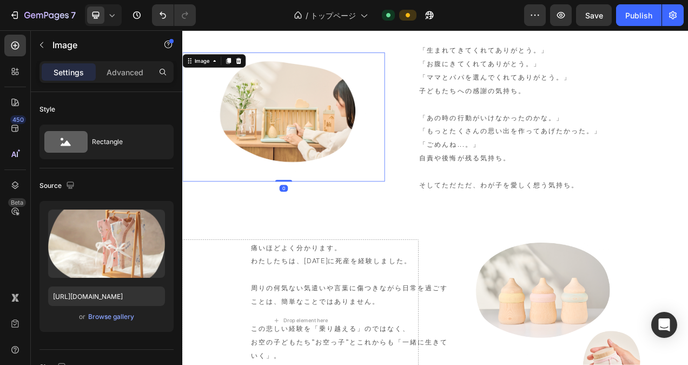
click at [343, 145] on img at bounding box center [305, 142] width 247 height 166
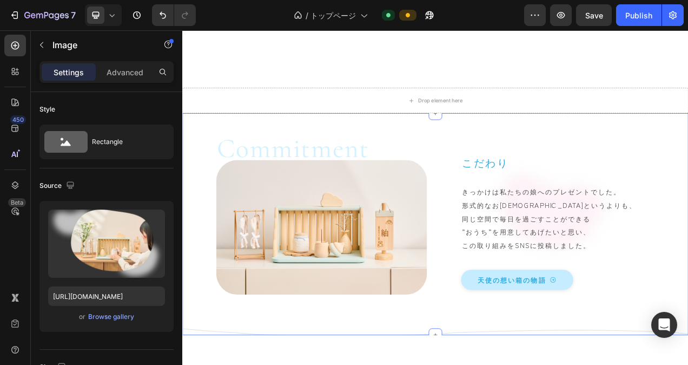
scroll to position [1072, 0]
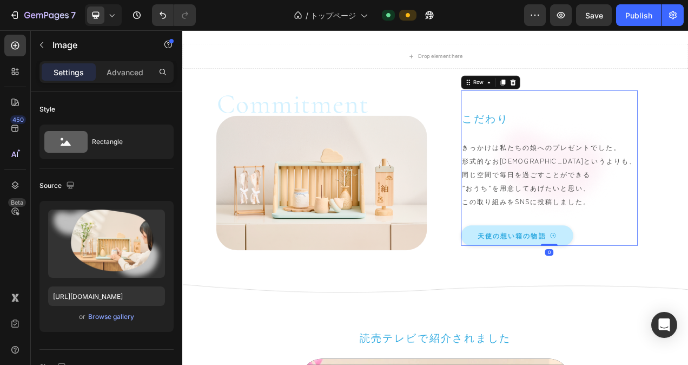
click at [666, 113] on div "こだわり Heading きっかけは私たちの娘へのプレゼントでした。 形式的なお[DEMOGRAPHIC_DATA]というよりも、 同じ空間で毎日を過ごすこと…" at bounding box center [653, 207] width 227 height 199
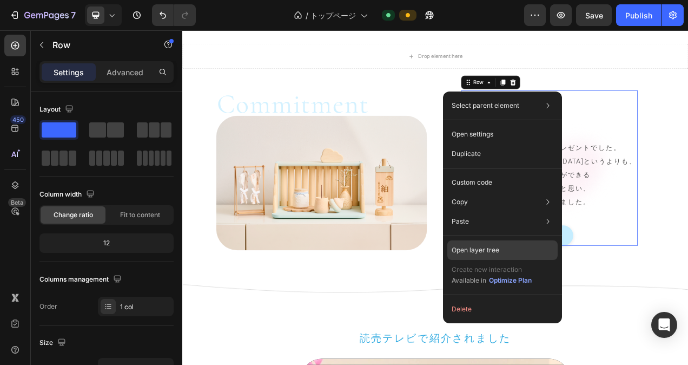
click at [523, 242] on div "Open layer tree" at bounding box center [502, 249] width 110 height 19
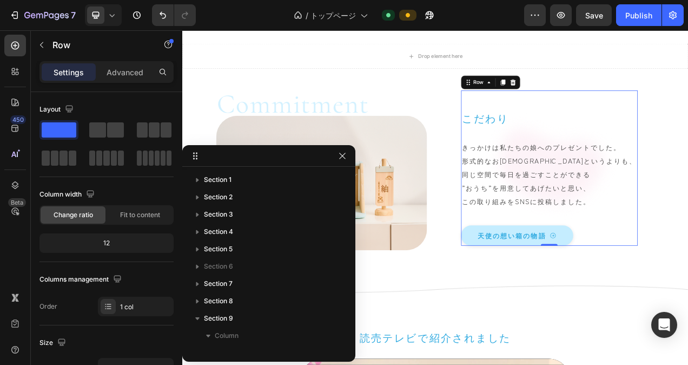
scroll to position [204, 0]
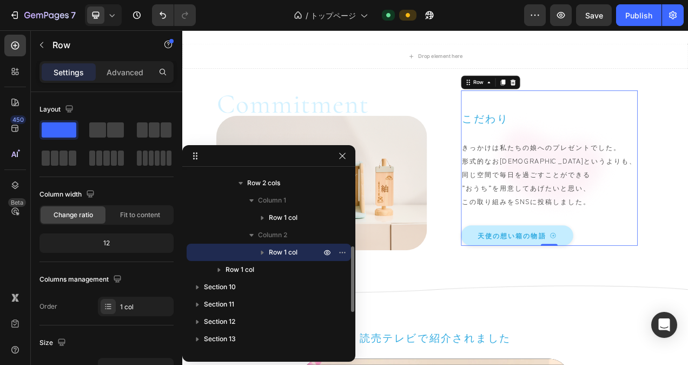
click at [265, 251] on icon "button" at bounding box center [262, 252] width 11 height 11
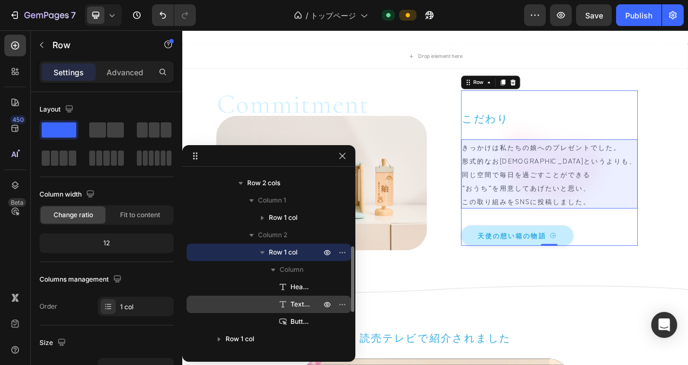
click at [296, 306] on span "Text Block" at bounding box center [299, 304] width 19 height 11
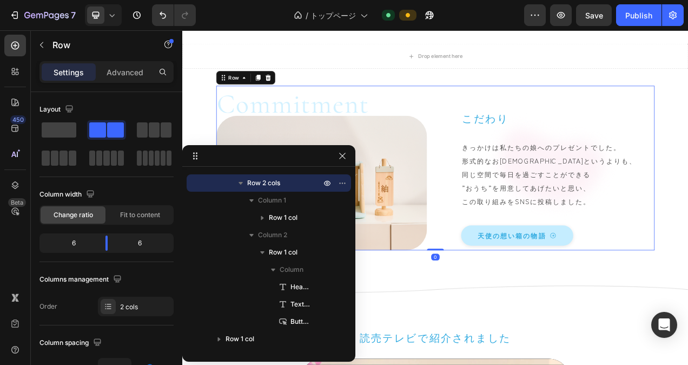
click at [518, 191] on div "こだわり Heading きっかけは私たちの娘へのプレゼントでした。 形式的なお[DEMOGRAPHIC_DATA]というよりも、 同じ空間で毎日を過ごすこと…" at bounding box center [653, 207] width 270 height 211
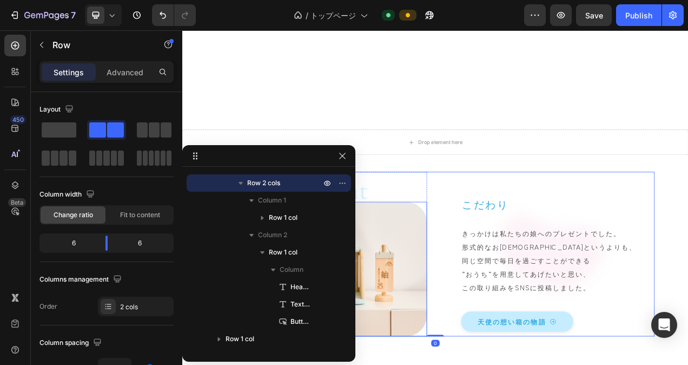
scroll to position [856, 0]
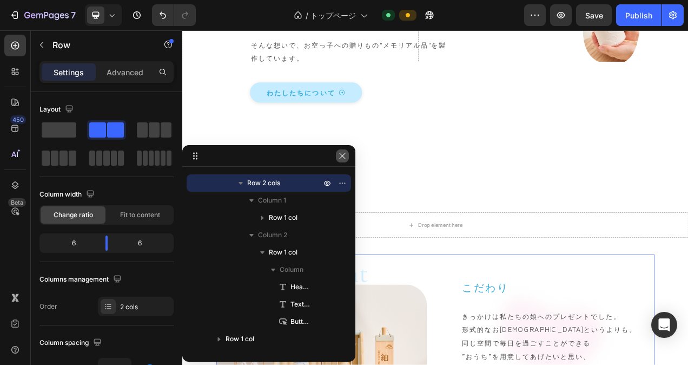
click at [339, 158] on icon "button" at bounding box center [342, 155] width 9 height 9
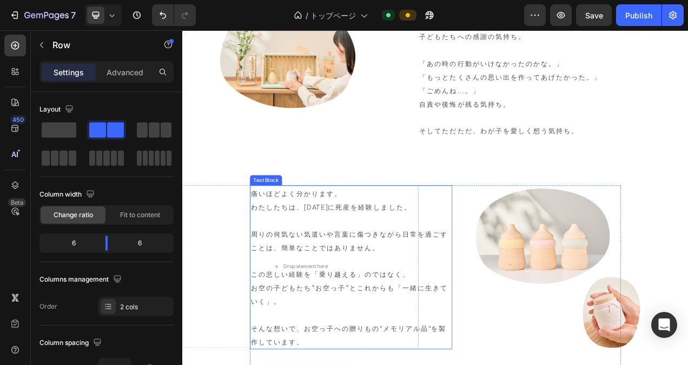
scroll to position [369, 0]
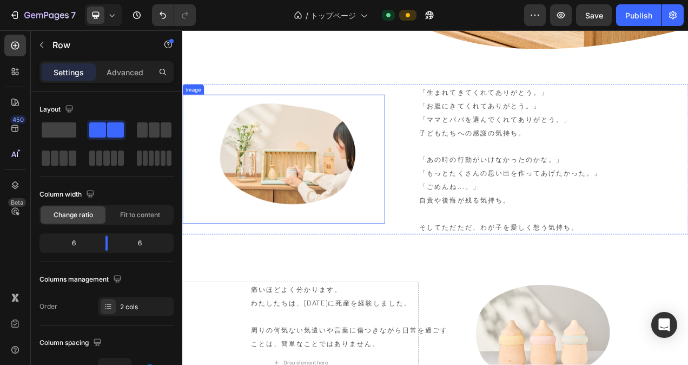
click at [252, 173] on img at bounding box center [305, 196] width 247 height 166
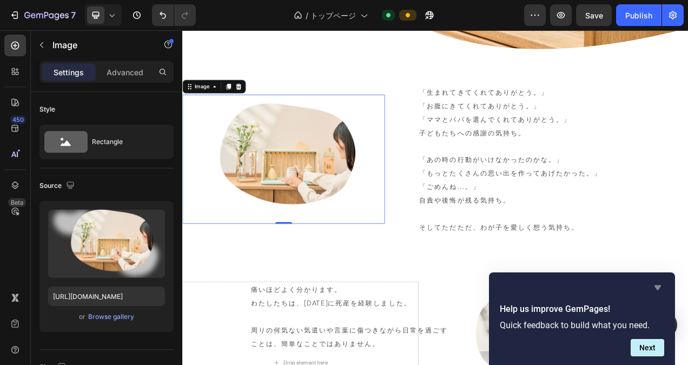
click at [658, 286] on icon "Hide survey" at bounding box center [658, 287] width 6 height 5
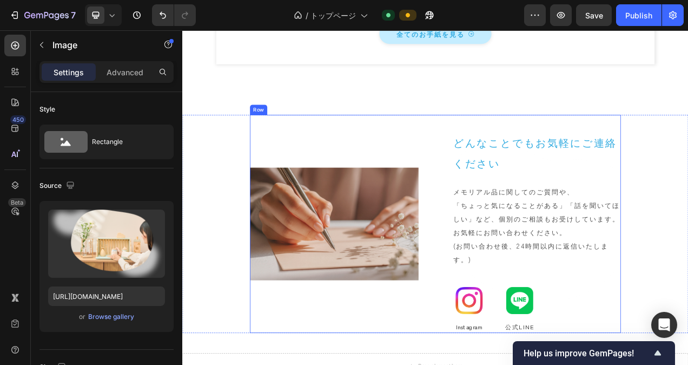
scroll to position [4598, 0]
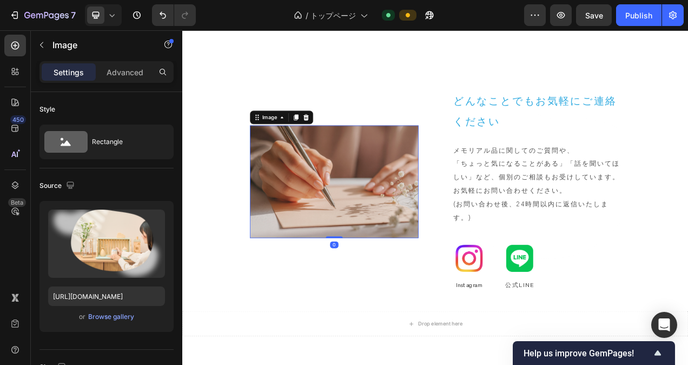
click at [461, 192] on img at bounding box center [377, 225] width 216 height 144
